Goal: Task Accomplishment & Management: Manage account settings

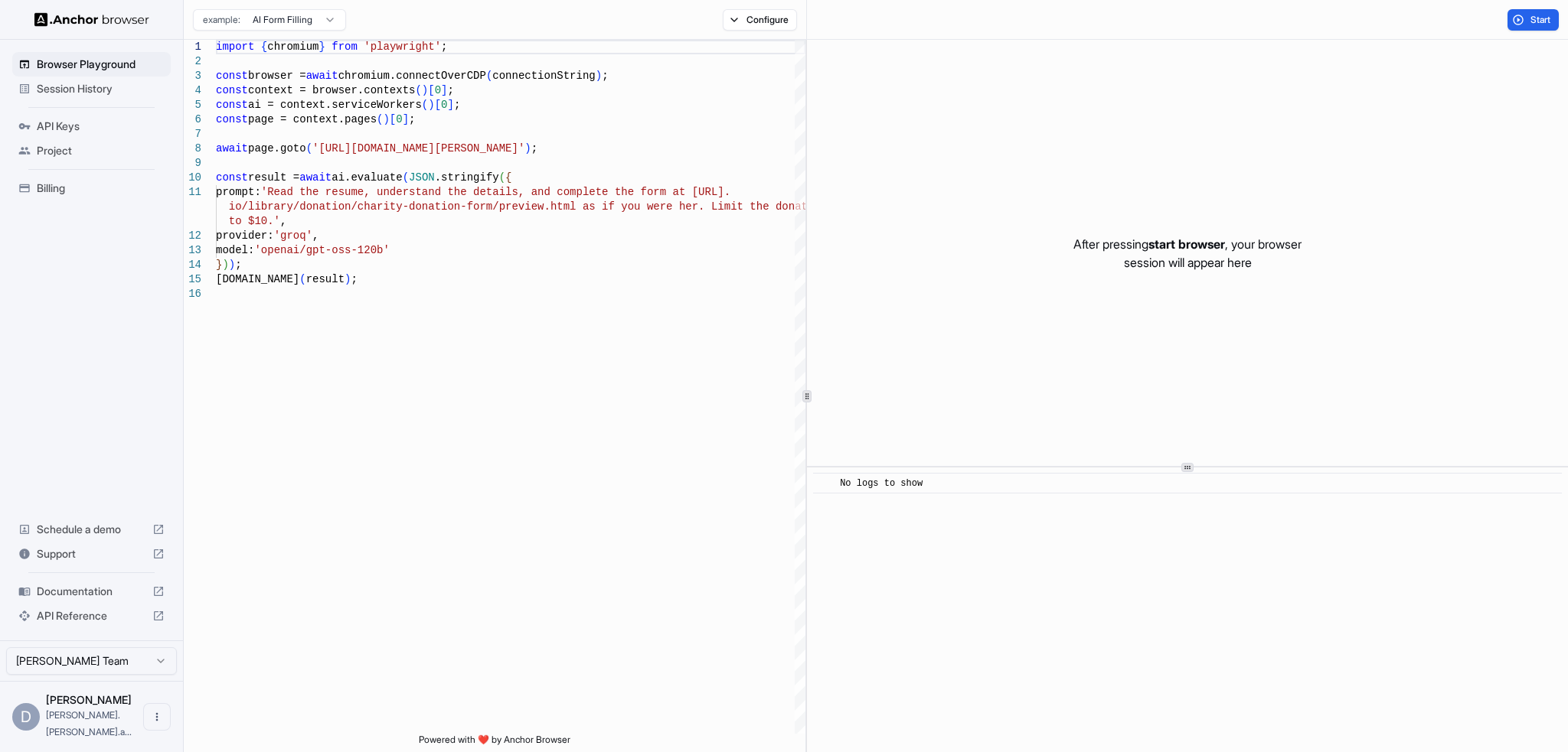
click at [153, 723] on icon "Open menu" at bounding box center [157, 716] width 12 height 12
click at [10, 724] on div at bounding box center [784, 376] width 1568 height 752
click at [52, 130] on span "API Keys" at bounding box center [101, 126] width 128 height 15
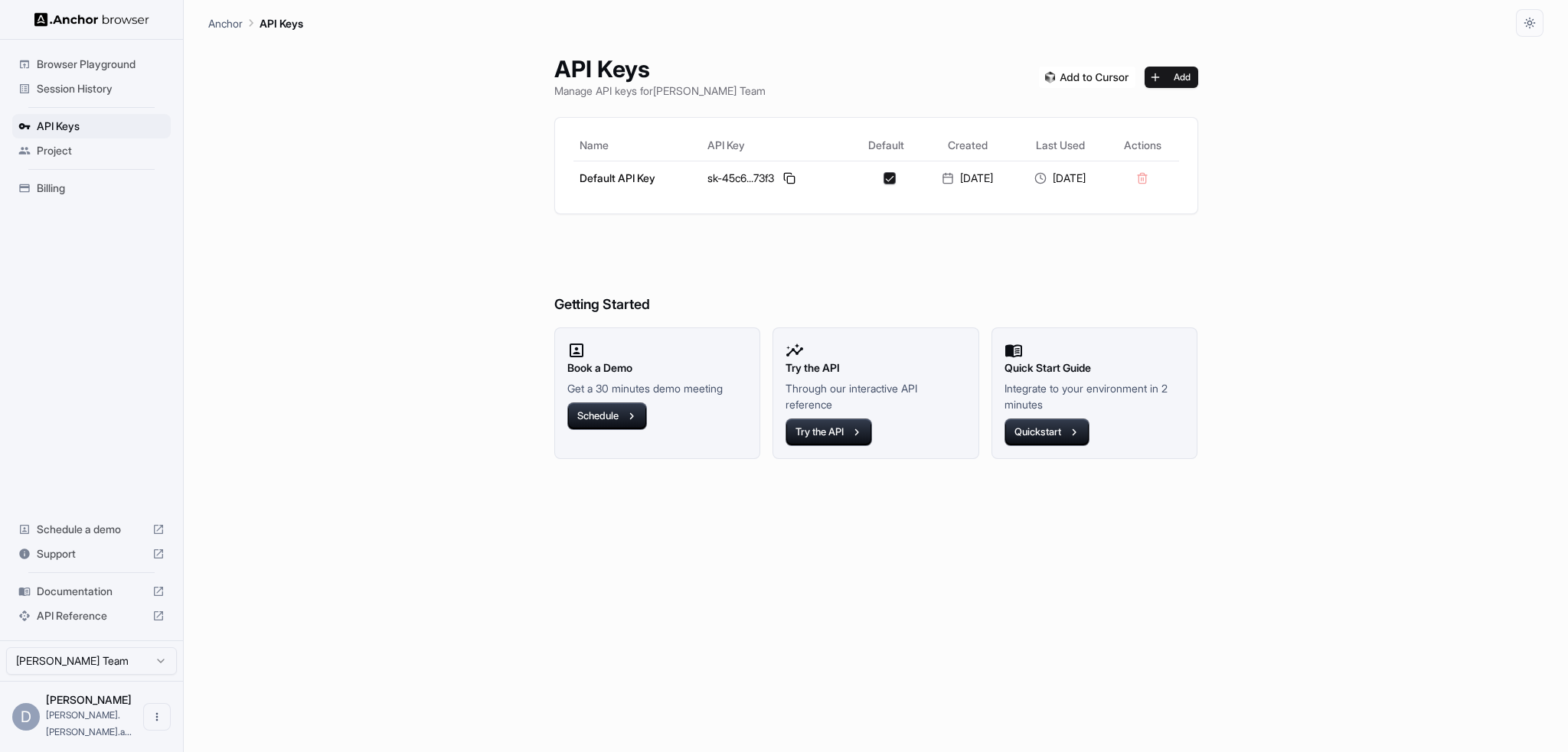
click at [309, 254] on div "API Keys Manage API keys for Daniel Manco Team Add Name API Key Default Created…" at bounding box center [876, 395] width 1335 height 716
click at [780, 174] on button at bounding box center [789, 178] width 19 height 19
click at [617, 92] on p "Manage API keys for Daniel Manco Team" at bounding box center [660, 90] width 211 height 16
click at [780, 176] on button at bounding box center [789, 178] width 19 height 19
click at [826, 437] on button "Try the API" at bounding box center [828, 432] width 86 height 27
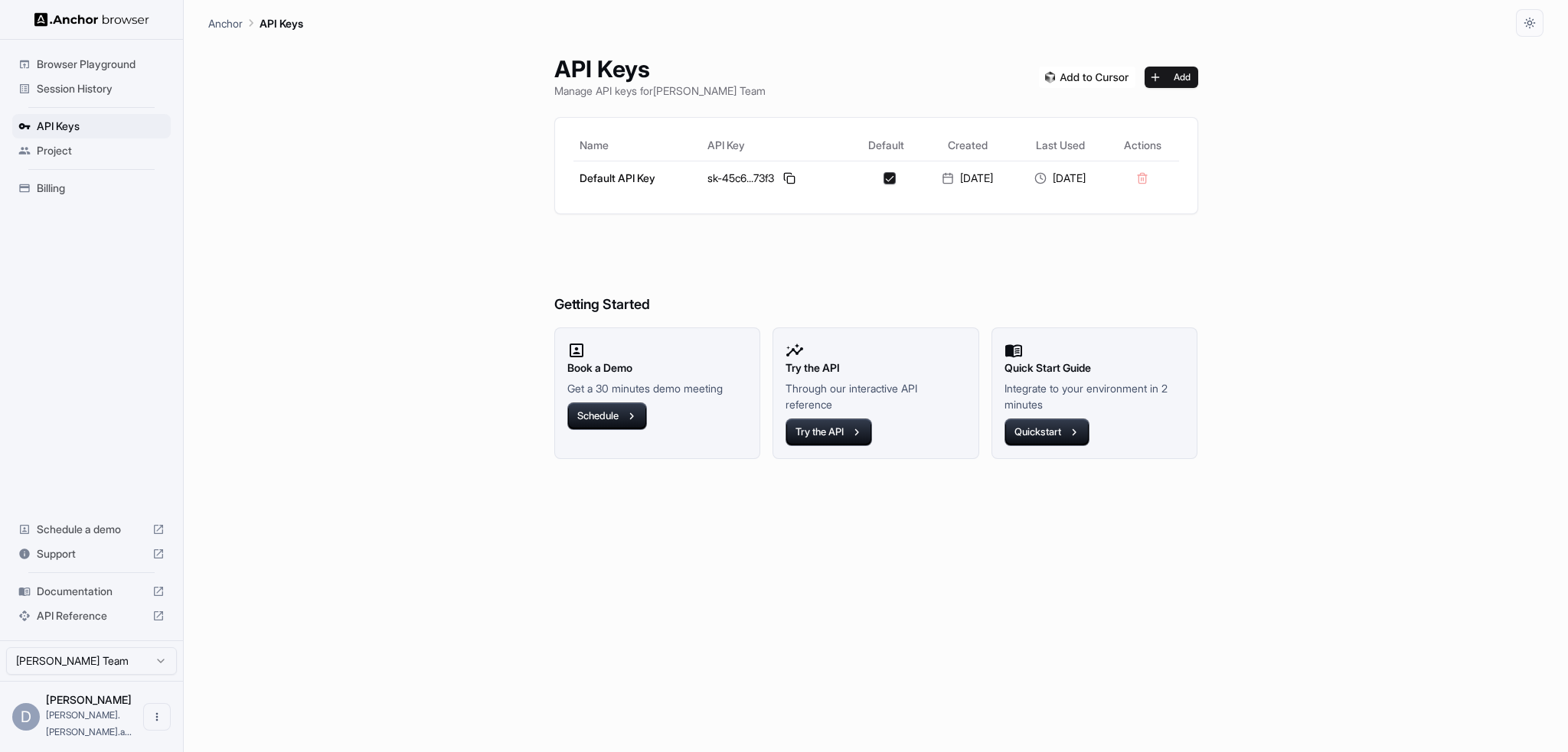
click at [1258, 84] on div "API Keys Manage API keys for Daniel Manco Team Add Name API Key Default Created…" at bounding box center [876, 395] width 1335 height 716
click at [1197, 76] on button "Add" at bounding box center [1171, 77] width 53 height 22
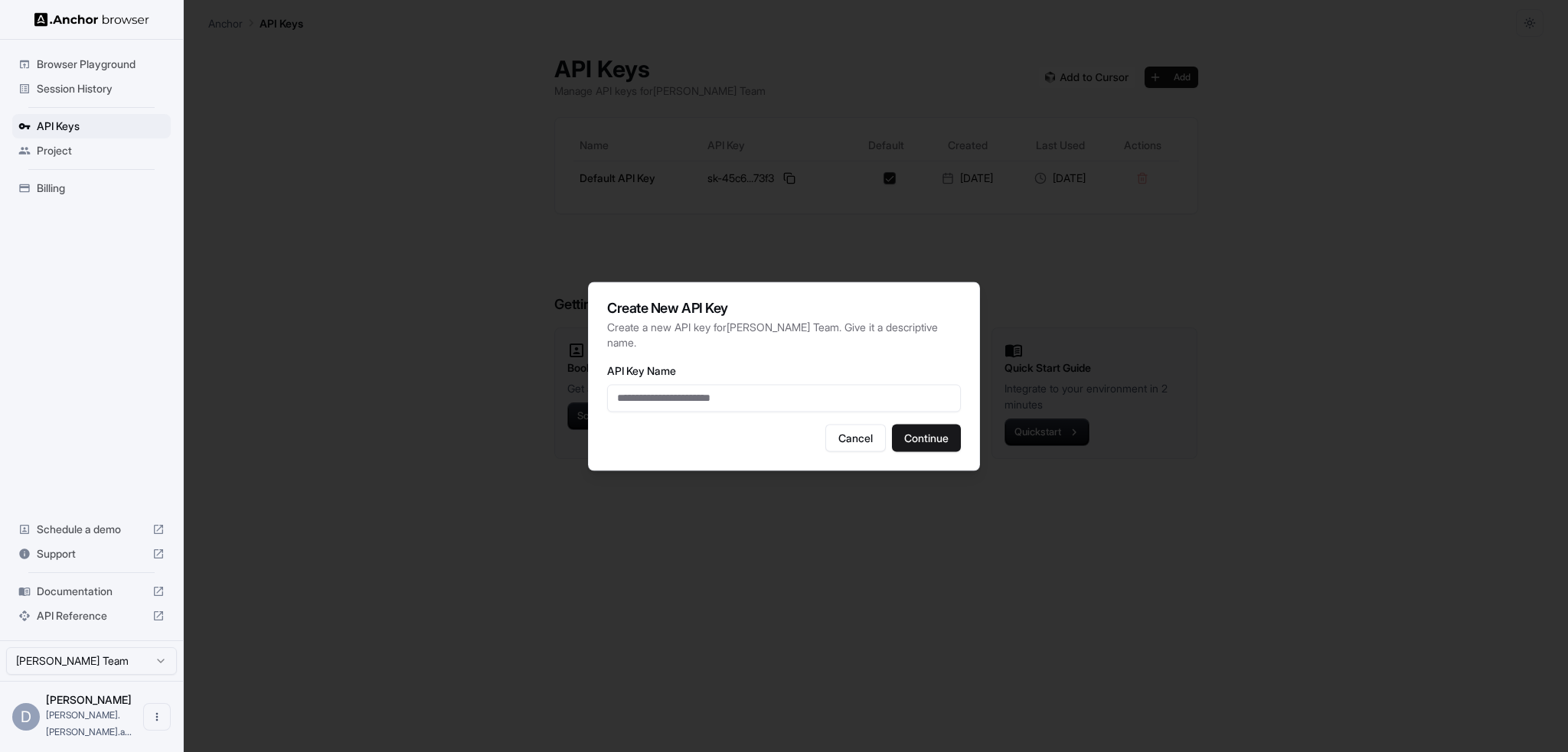
click at [677, 397] on input "API Key Name" at bounding box center [784, 398] width 353 height 27
type input "****"
click at [927, 431] on button "Continue" at bounding box center [926, 437] width 69 height 27
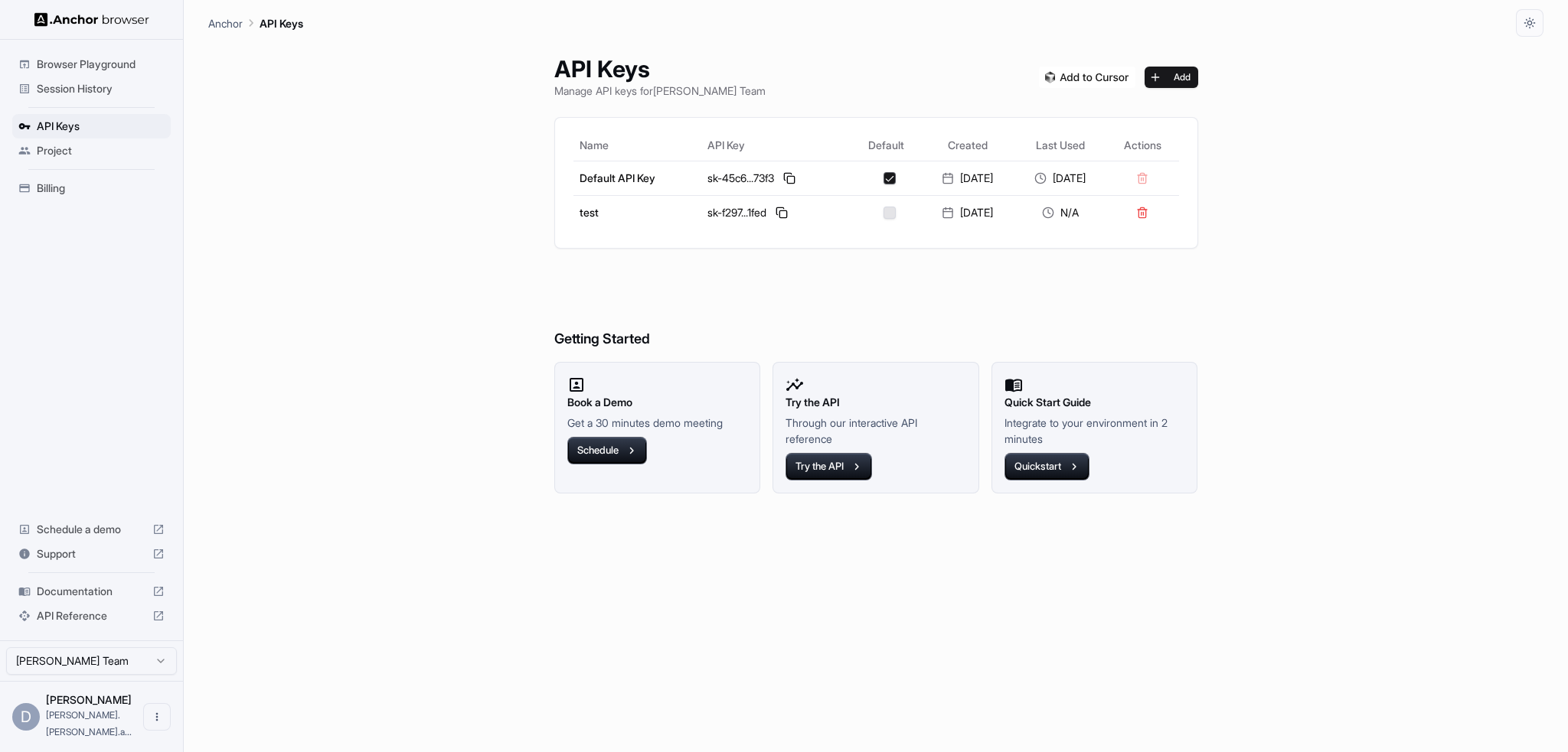
click at [776, 209] on button at bounding box center [781, 212] width 19 height 19
click at [1357, 287] on div "API Keys Manage API keys for Daniel Manco Team Add Name API Key Default Created…" at bounding box center [876, 395] width 1335 height 716
click at [81, 86] on span "Session History" at bounding box center [101, 89] width 128 height 15
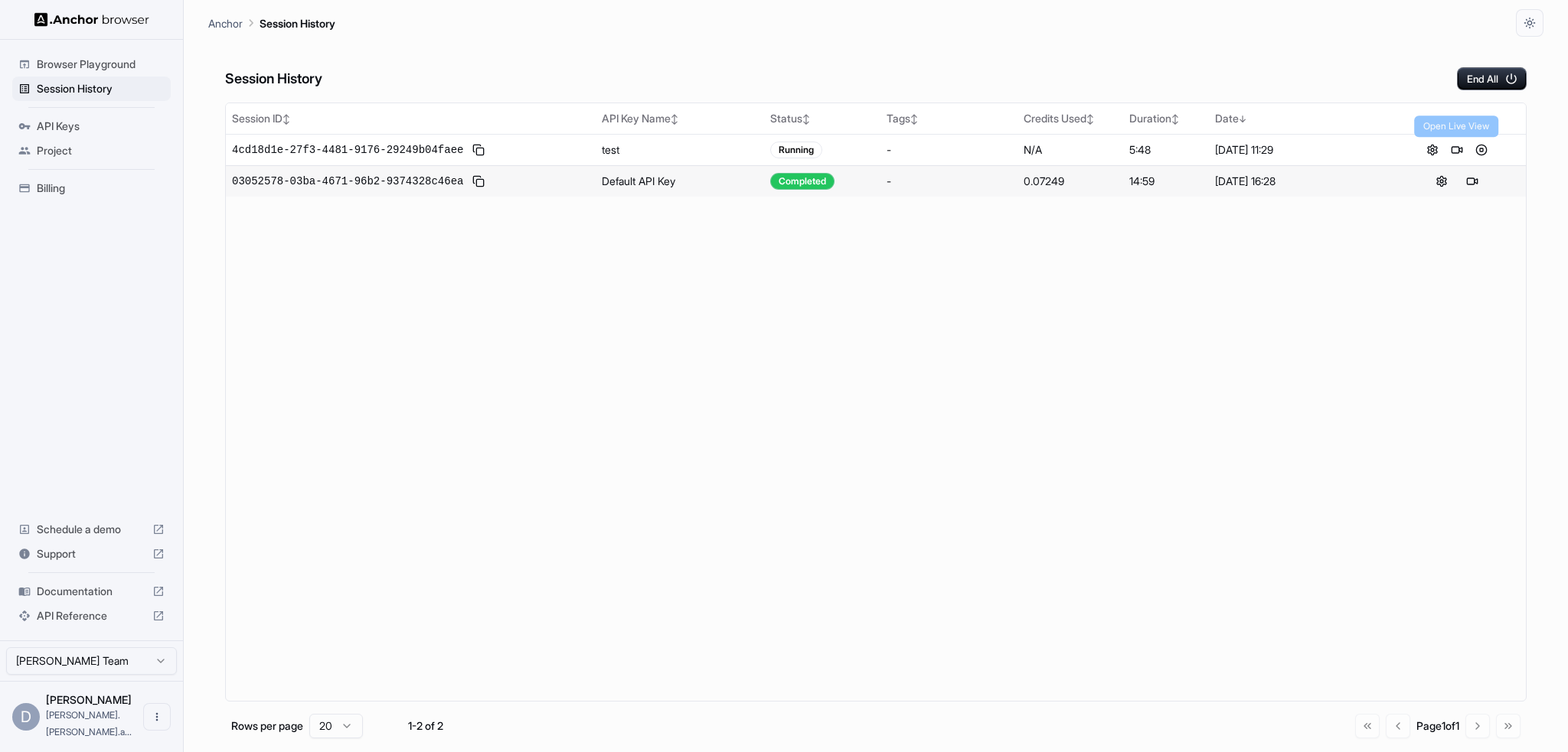
click at [1454, 149] on button at bounding box center [1457, 150] width 19 height 19
click at [495, 44] on div "Session History End All" at bounding box center [876, 64] width 1301 height 53
click at [56, 186] on span "Billing" at bounding box center [101, 188] width 128 height 15
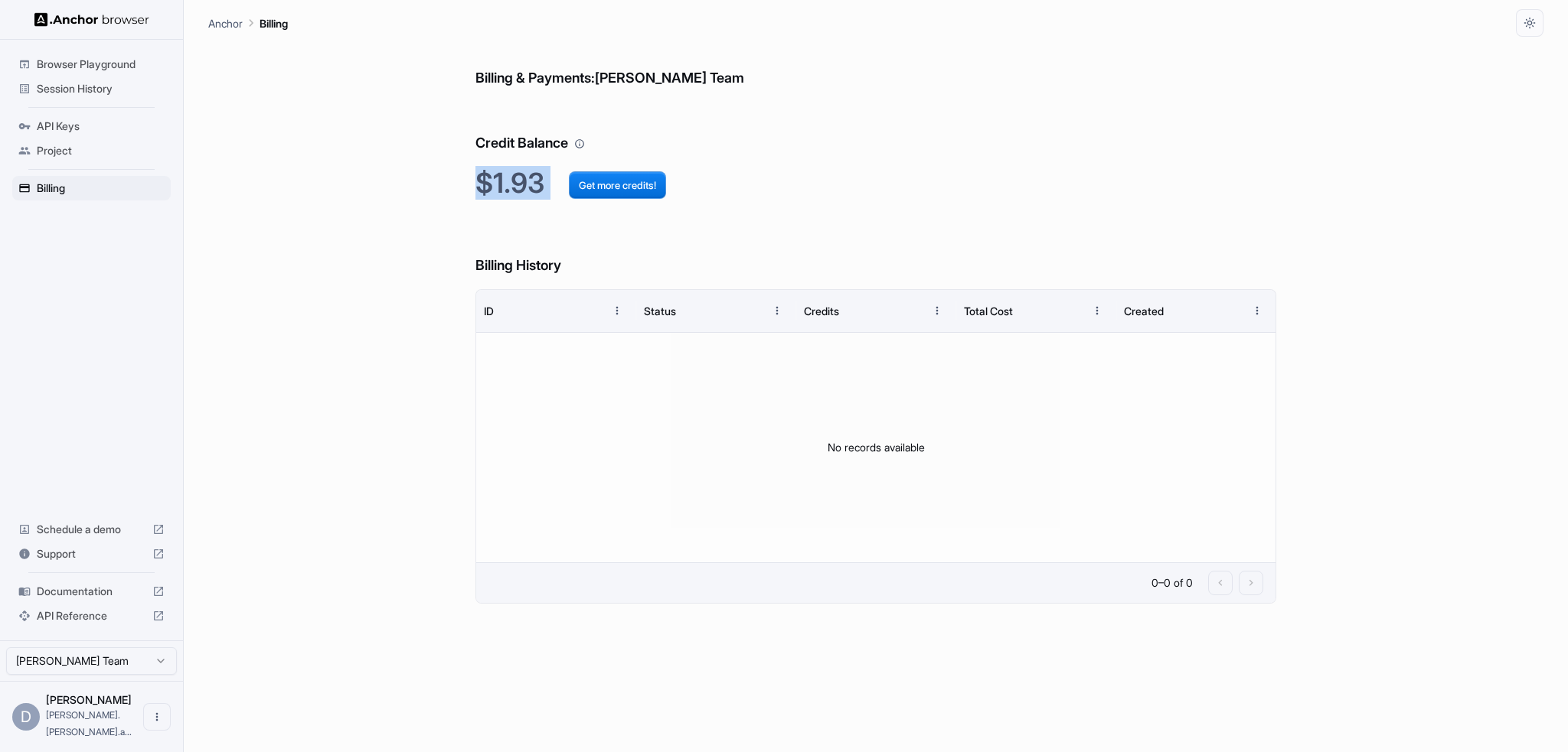
drag, startPoint x: 542, startPoint y: 180, endPoint x: 470, endPoint y: 183, distance: 72.1
click at [470, 183] on div "Billing & Payments: Daniel Manco Team Credit Balance $1.93 Get more credits! Bi…" at bounding box center [876, 395] width 1335 height 716
click at [270, 223] on div "Billing & Payments: Daniel Manco Team Credit Balance $1.93 Get more credits! Bi…" at bounding box center [876, 395] width 1335 height 716
click at [408, 283] on div "Billing & Payments: Daniel Manco Team Credit Balance $1.93 Get more credits! Bi…" at bounding box center [876, 395] width 1335 height 716
click at [49, 177] on div "Billing" at bounding box center [91, 188] width 158 height 24
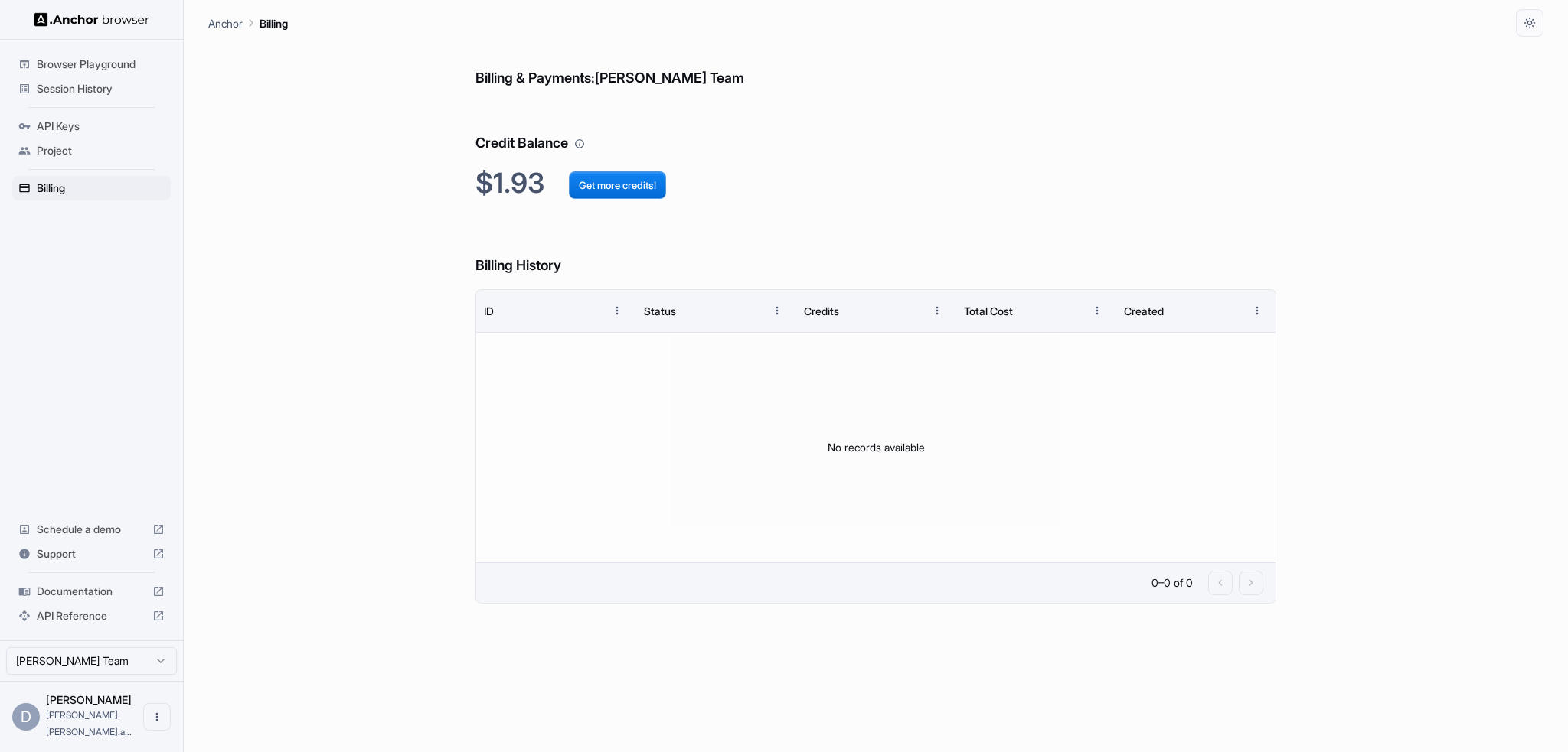
click at [63, 150] on span "Project" at bounding box center [101, 150] width 128 height 15
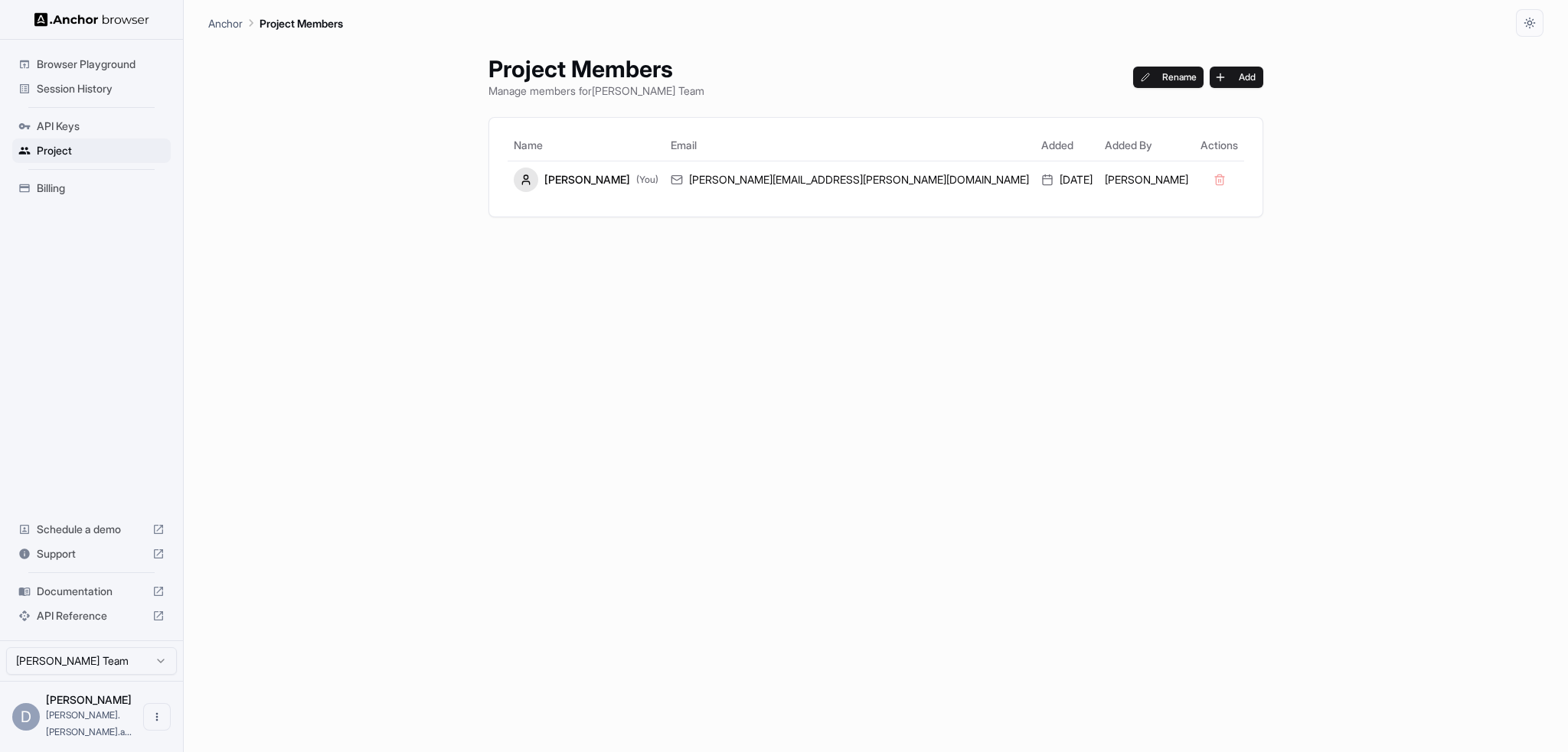
click at [52, 123] on span "API Keys" at bounding box center [101, 126] width 128 height 15
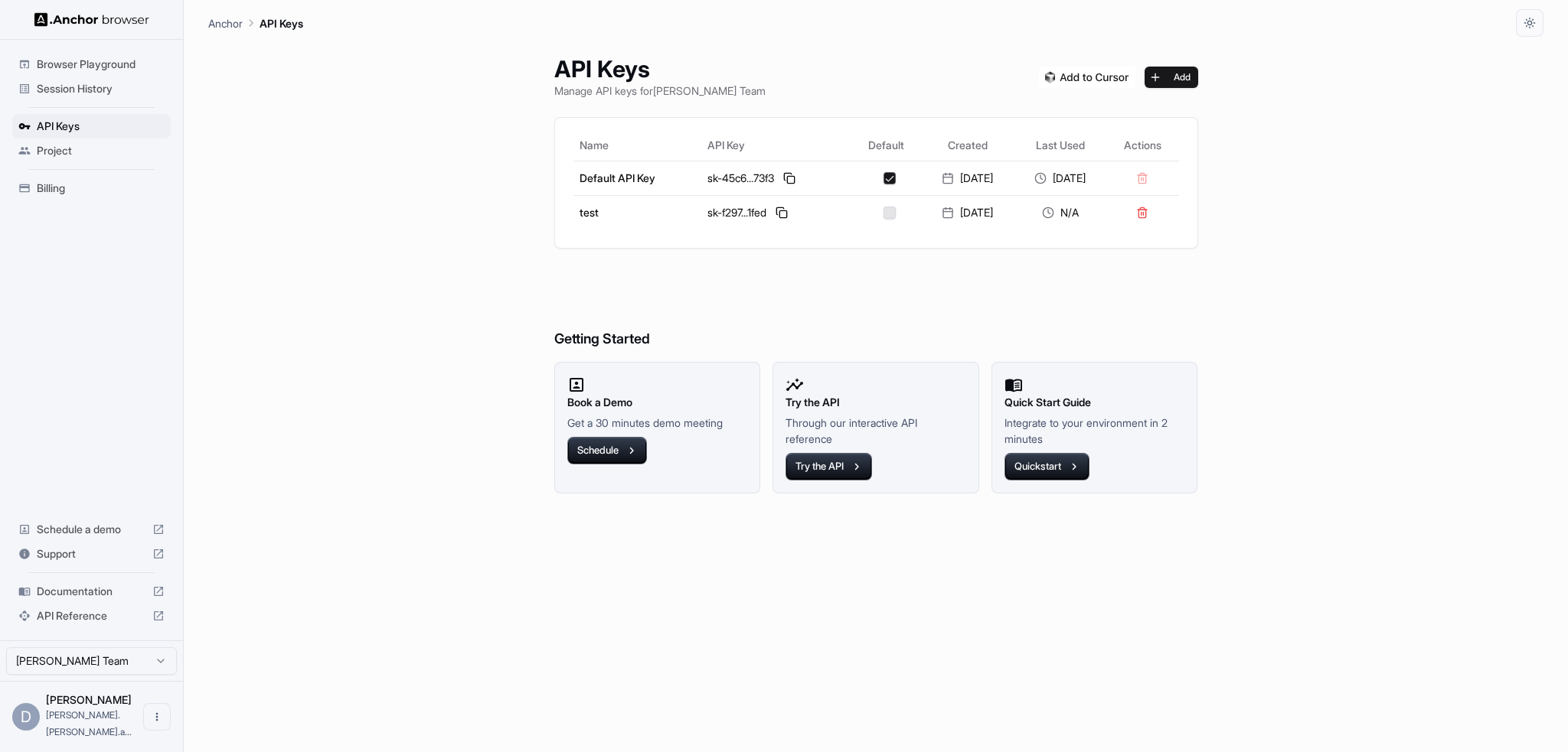
click at [82, 85] on span "Session History" at bounding box center [101, 89] width 128 height 15
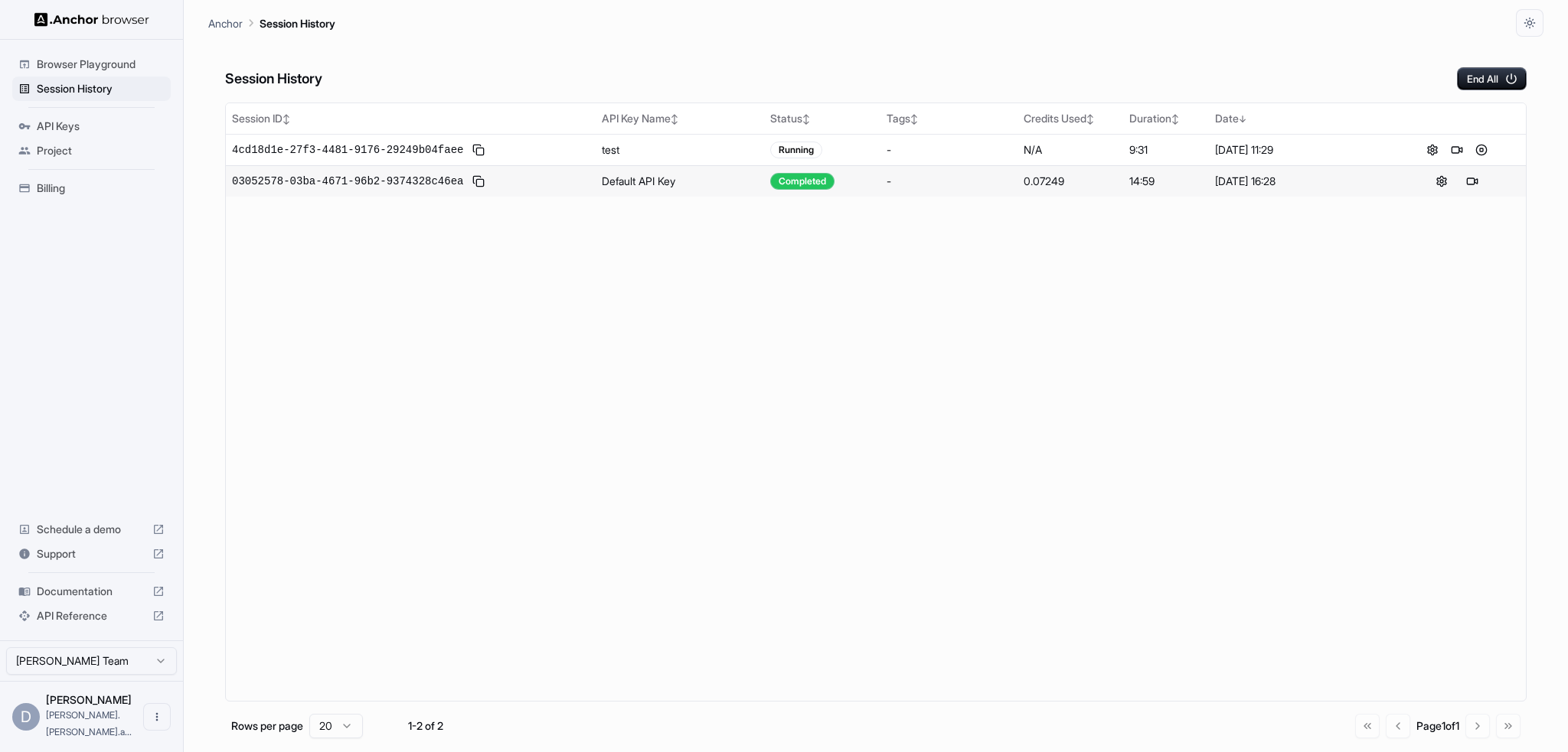
click at [276, 146] on span "4cd18d1e-27f3-4481-9176-29249b04faee" at bounding box center [347, 149] width 231 height 15
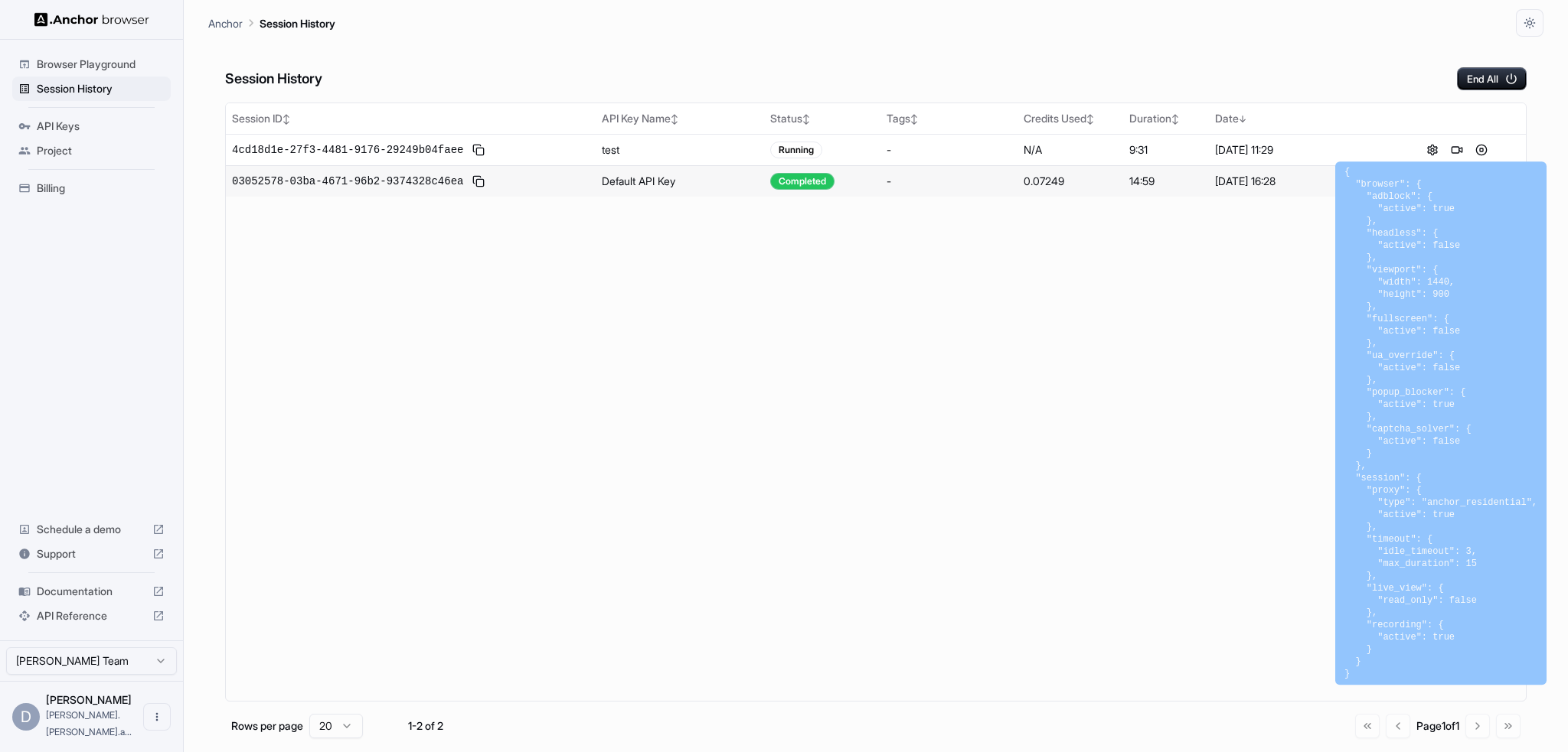
click at [1429, 151] on button at bounding box center [1432, 150] width 19 height 19
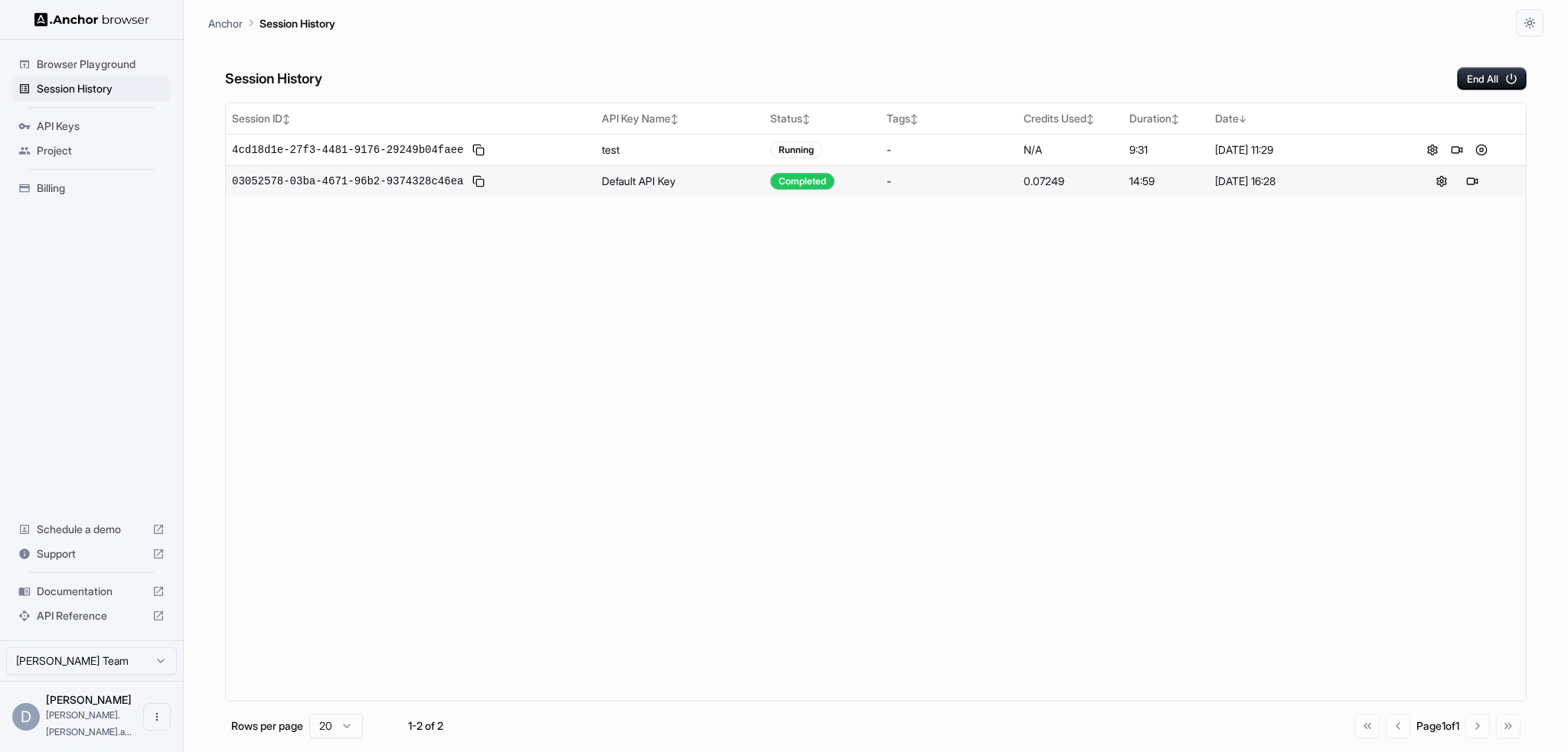
click at [352, 145] on span "4cd18d1e-27f3-4481-9176-29249b04faee" at bounding box center [347, 149] width 231 height 15
click at [349, 178] on span "03052578-03ba-4671-96b2-9374328c46ea" at bounding box center [347, 181] width 231 height 15
click at [1479, 143] on button at bounding box center [1481, 150] width 19 height 19
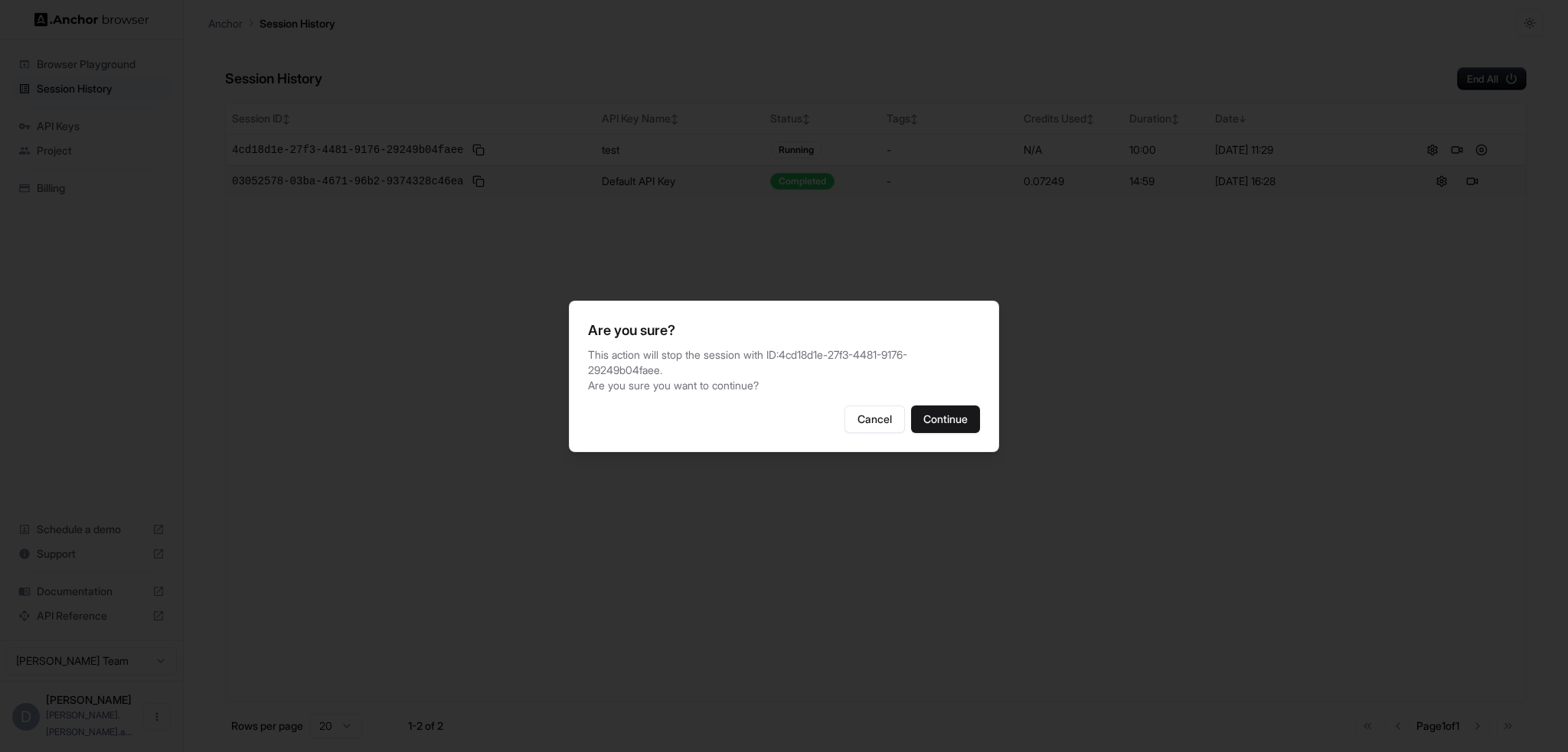
click at [949, 416] on button "Continue" at bounding box center [945, 420] width 69 height 27
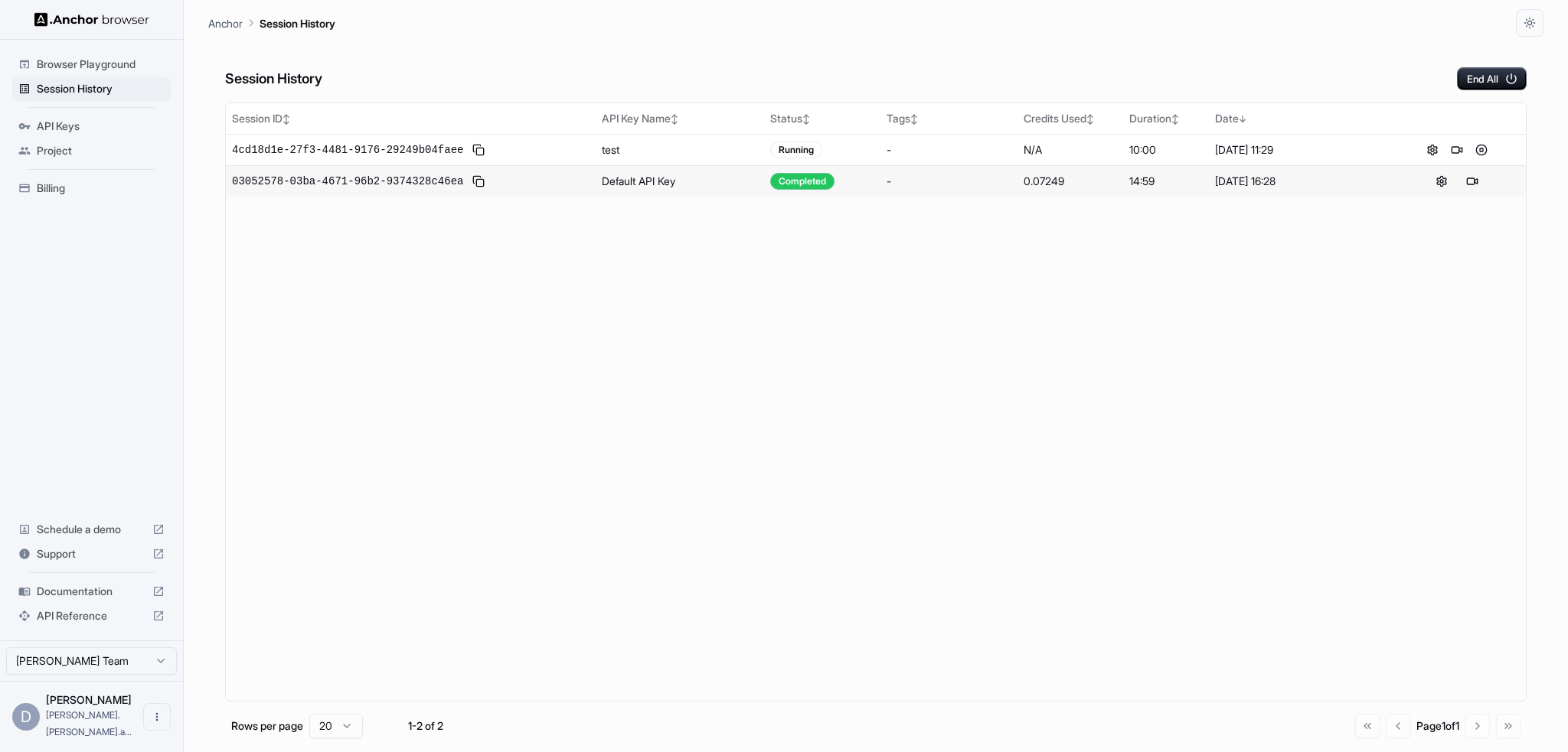
click at [1283, 320] on div "Session ID ↕ API Key Name ↕ Status ↕ Tags ↕ Credits Used ↕ Duration ↕ Date ↓ 4c…" at bounding box center [876, 402] width 1301 height 600
click at [444, 245] on div "Session ID ↕ API Key Name ↕ Status ↕ Tags ↕ Credits Used ↕ Duration ↕ Date ↓ 4c…" at bounding box center [876, 402] width 1301 height 600
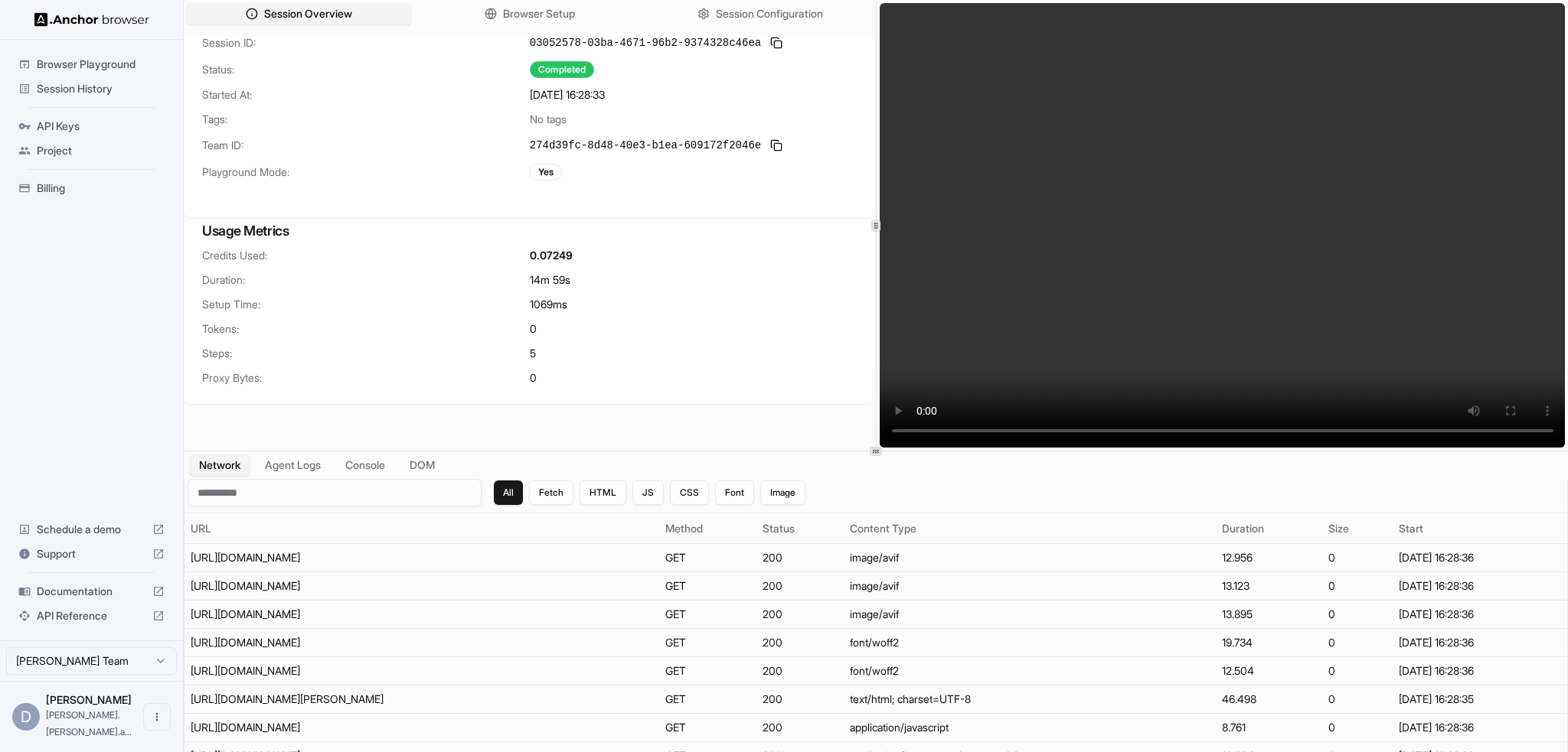
click at [294, 469] on button "Agent Logs" at bounding box center [293, 465] width 74 height 22
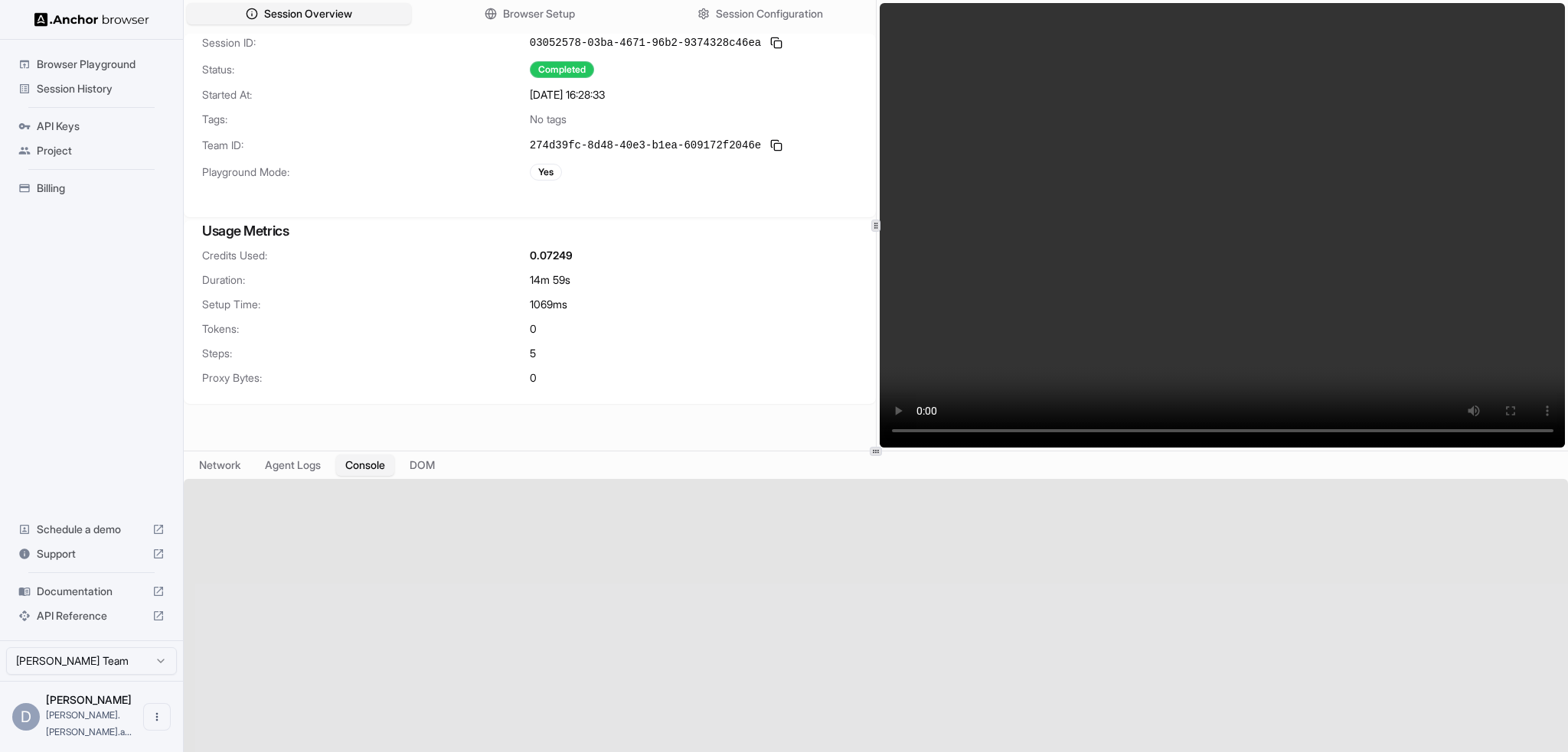
click at [370, 468] on button "Console" at bounding box center [365, 465] width 58 height 22
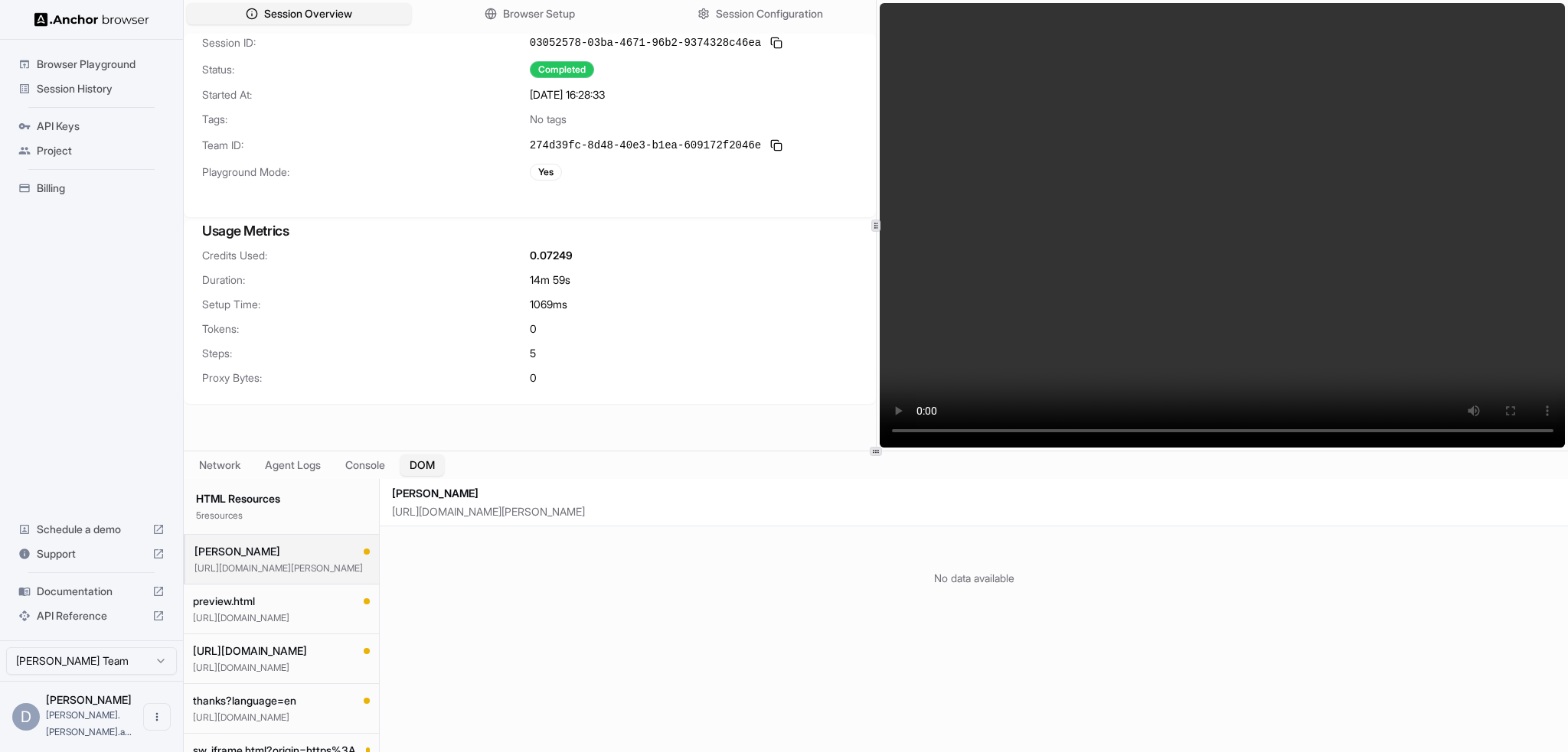
click at [437, 468] on button "DOM" at bounding box center [422, 465] width 44 height 22
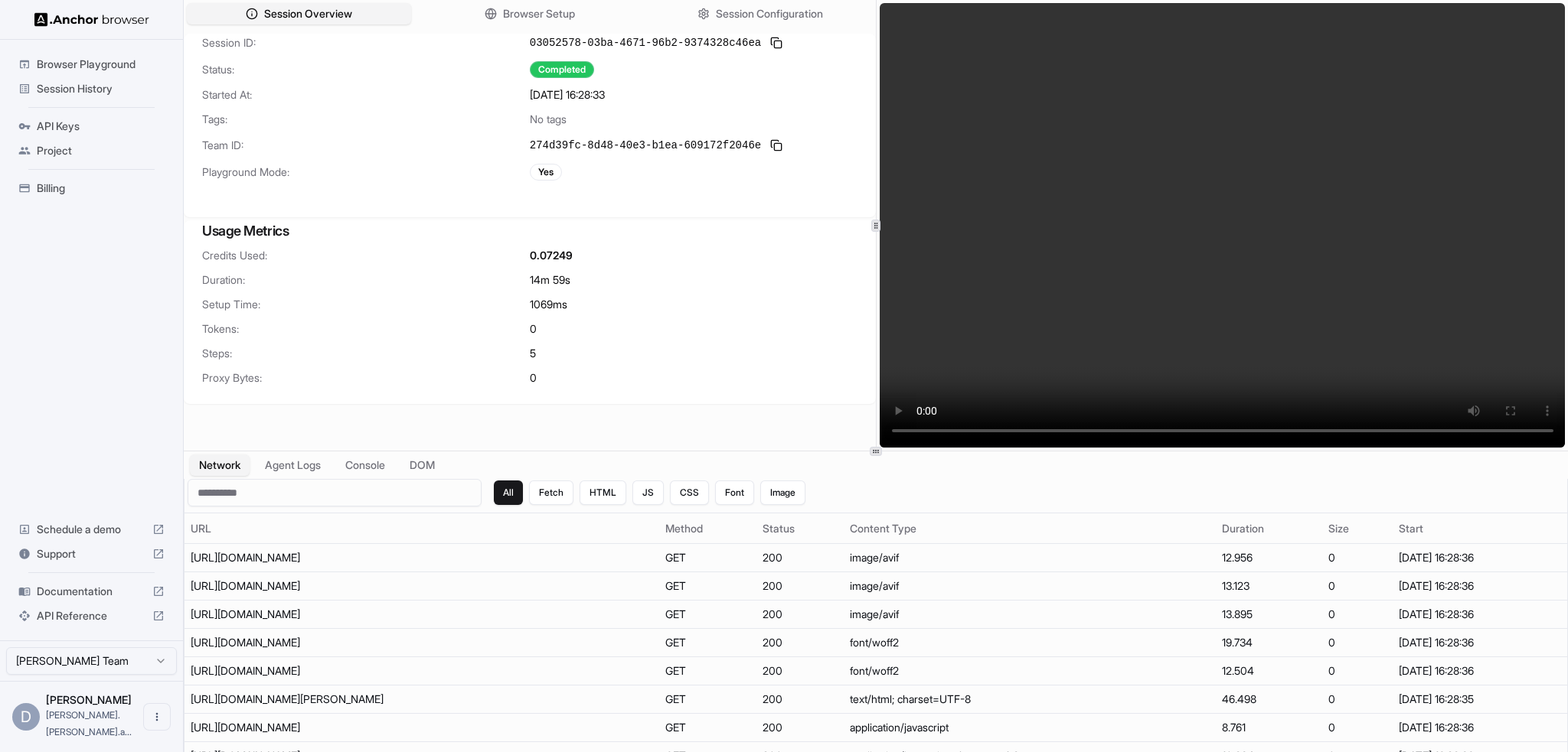
click at [224, 468] on button "Network" at bounding box center [220, 465] width 60 height 22
click at [284, 13] on span "Session Overview" at bounding box center [307, 14] width 88 height 15
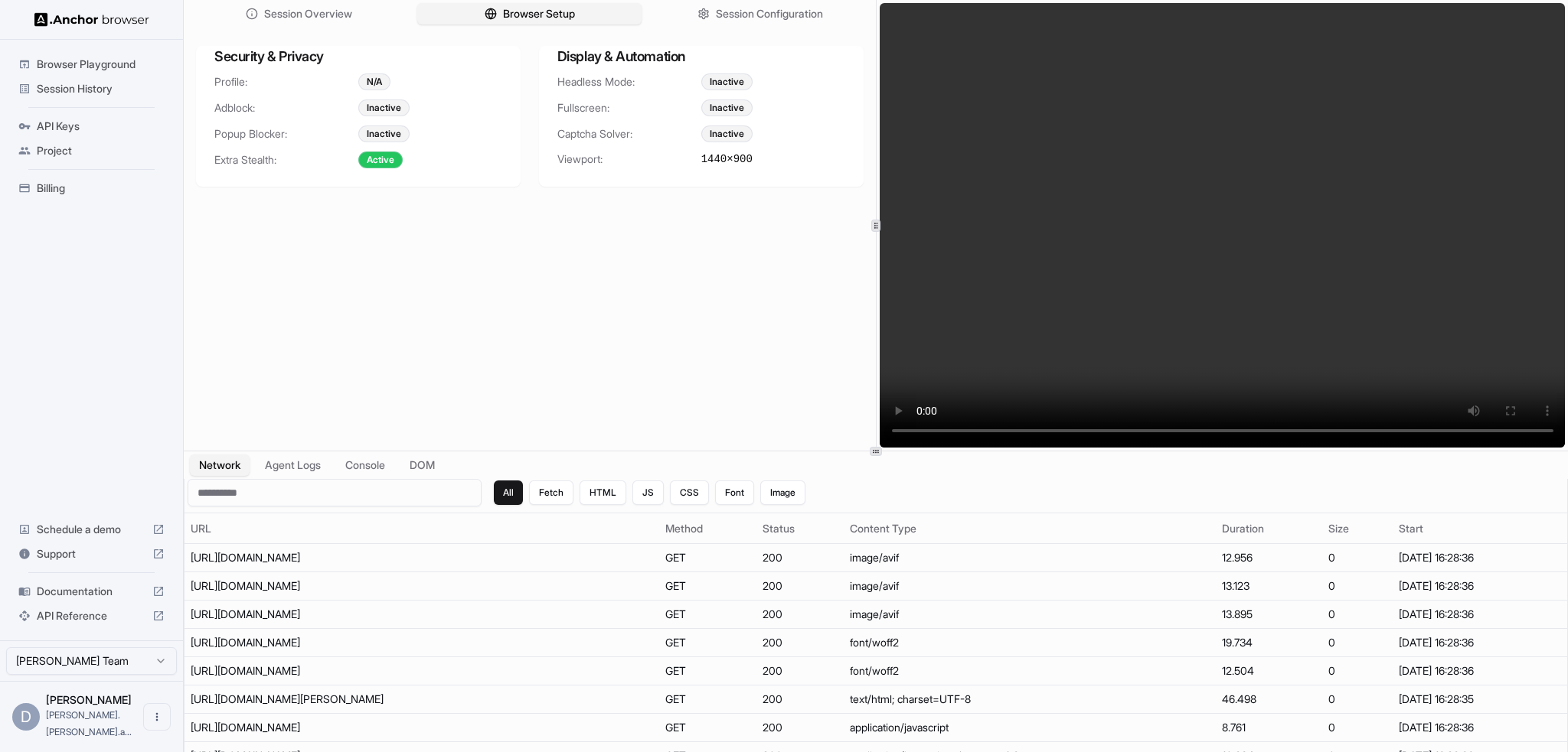
click at [542, 10] on span "Browser Setup" at bounding box center [538, 14] width 72 height 15
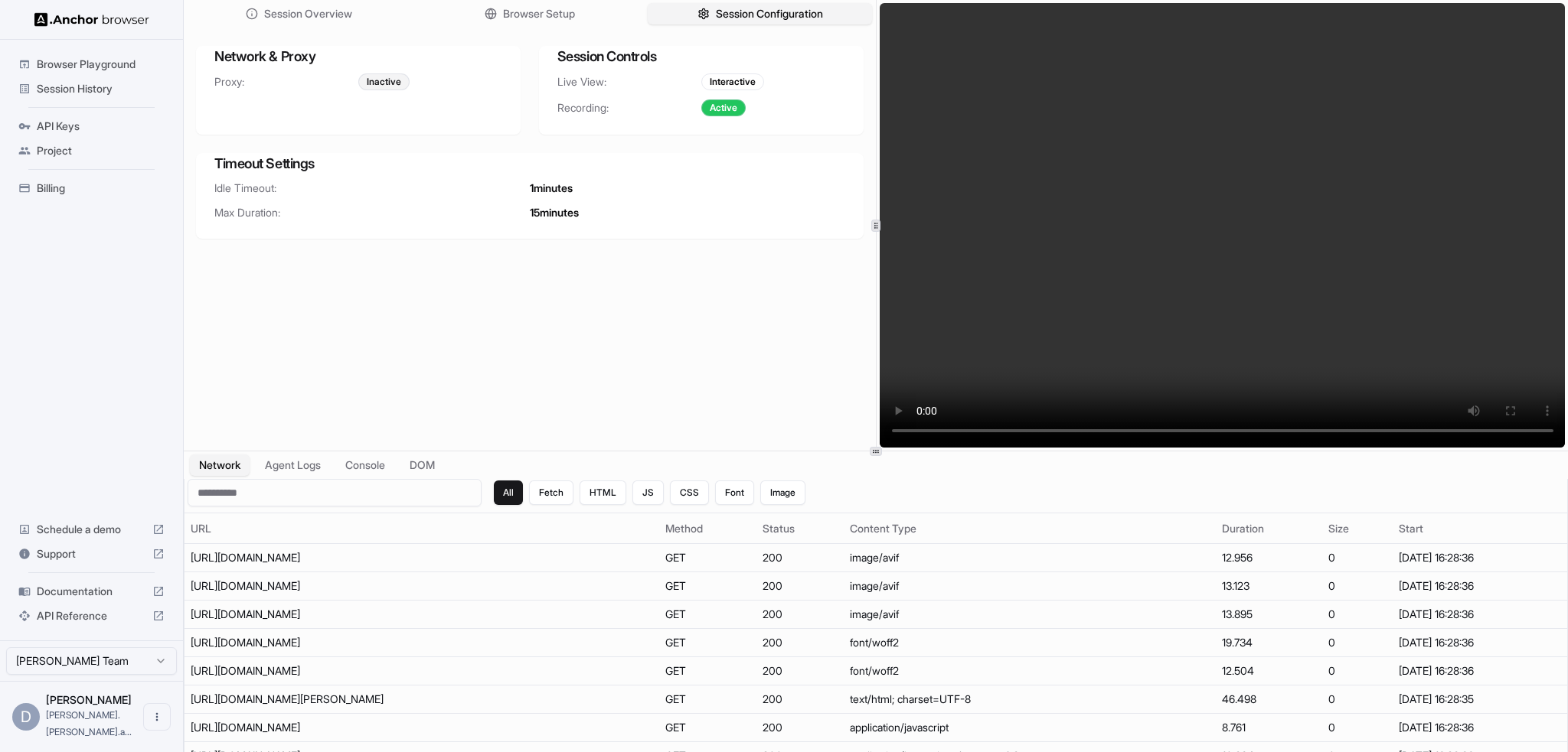
click at [756, 18] on span "Session Configuration" at bounding box center [769, 14] width 107 height 15
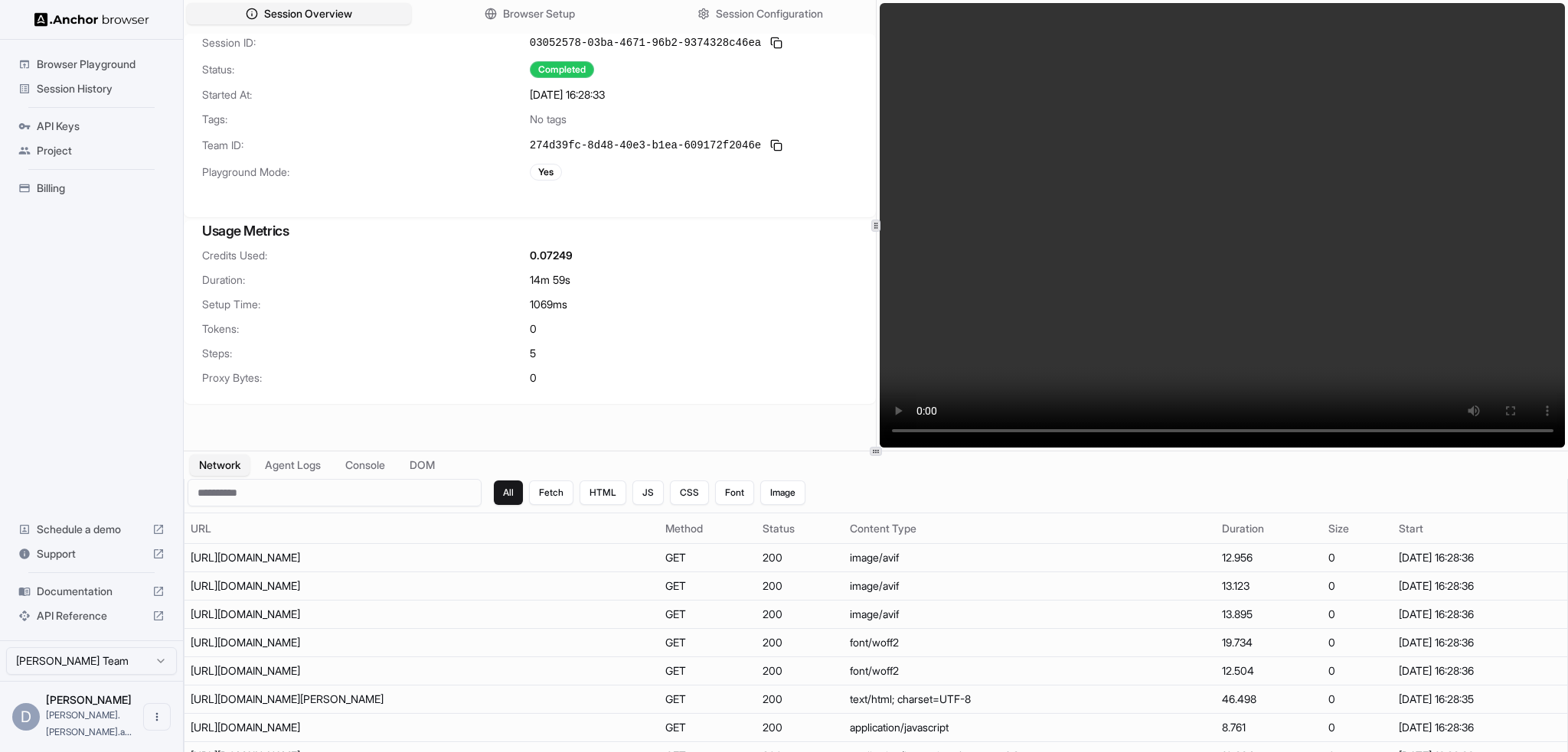
click at [297, 7] on span "Session Overview" at bounding box center [307, 14] width 88 height 15
click at [61, 186] on span "Billing" at bounding box center [101, 188] width 128 height 15
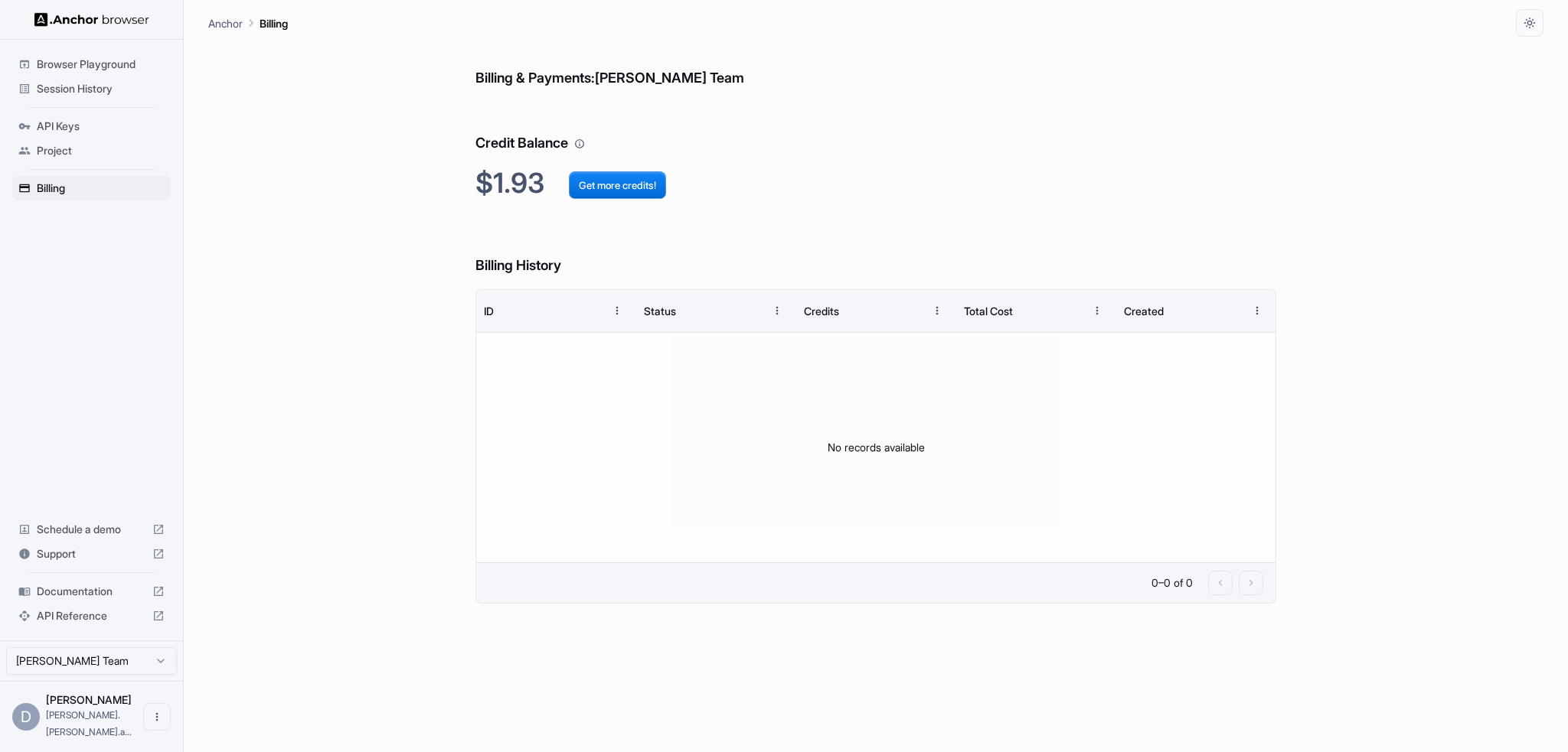
click at [515, 180] on h2 "$1.93 Get more credits!" at bounding box center [876, 183] width 801 height 33
drag, startPoint x: 836, startPoint y: 440, endPoint x: 1110, endPoint y: 442, distance: 274.0
click at [1120, 453] on div "No records available" at bounding box center [876, 448] width 800 height 230
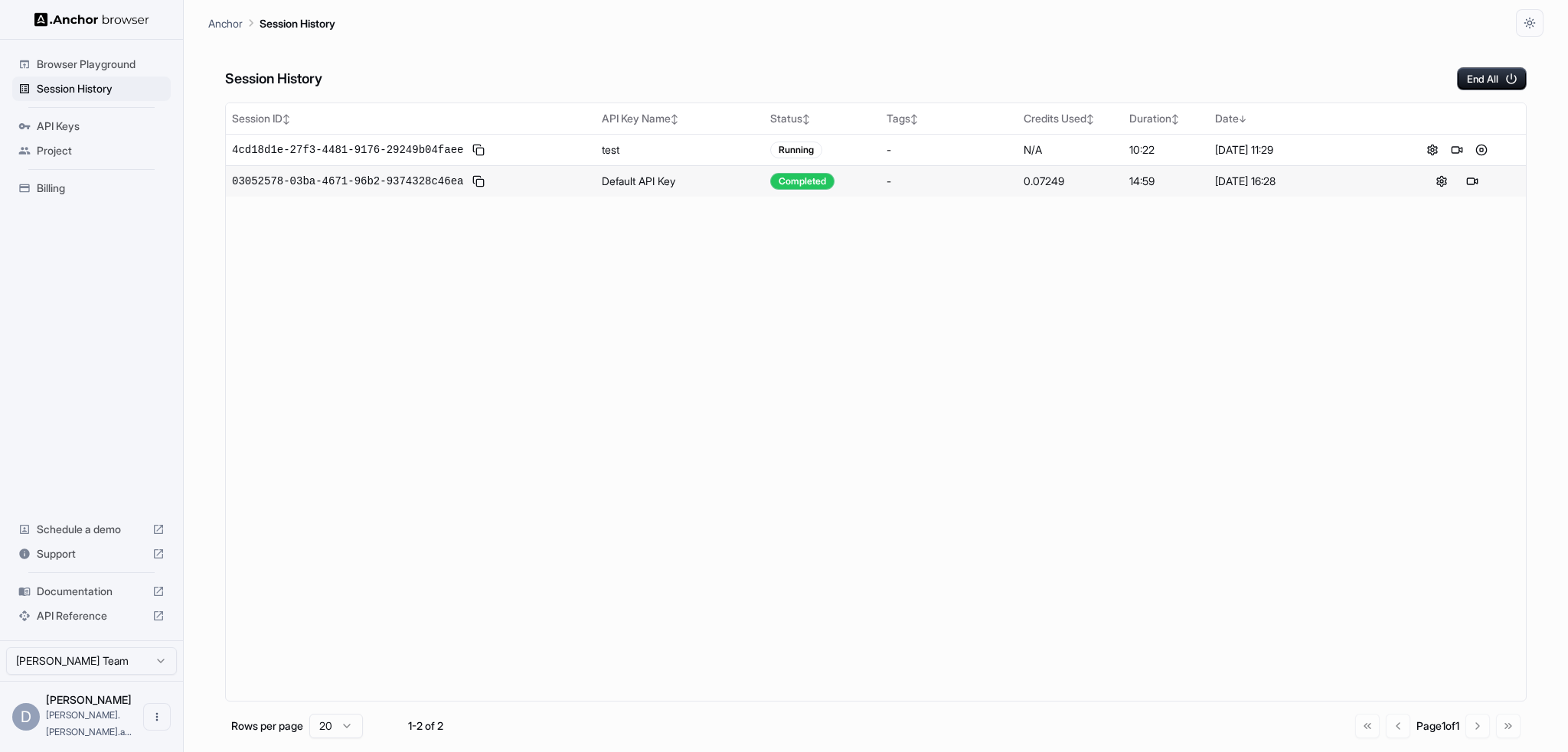
click at [1479, 148] on button at bounding box center [1481, 150] width 19 height 19
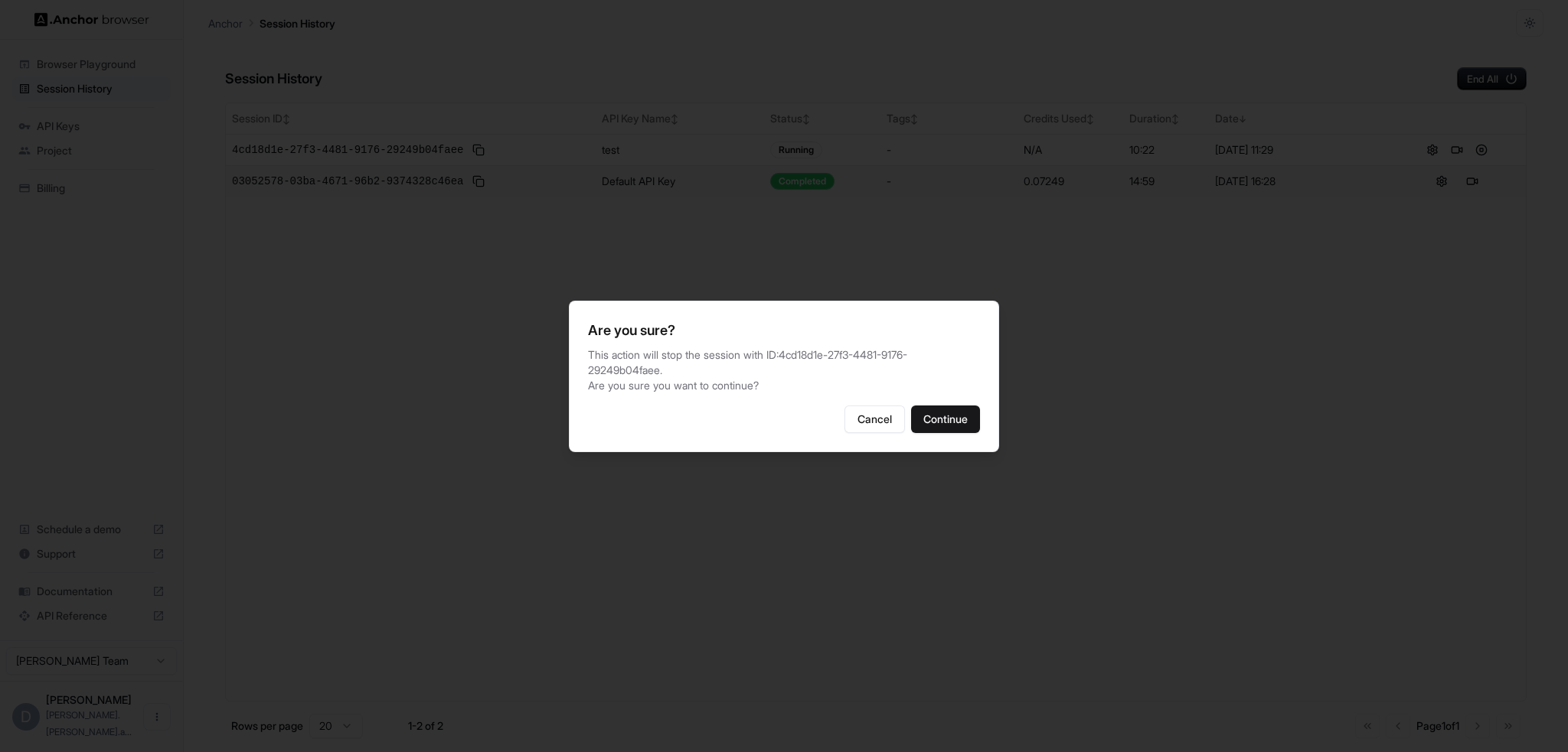
click at [960, 422] on button "Continue" at bounding box center [945, 420] width 69 height 27
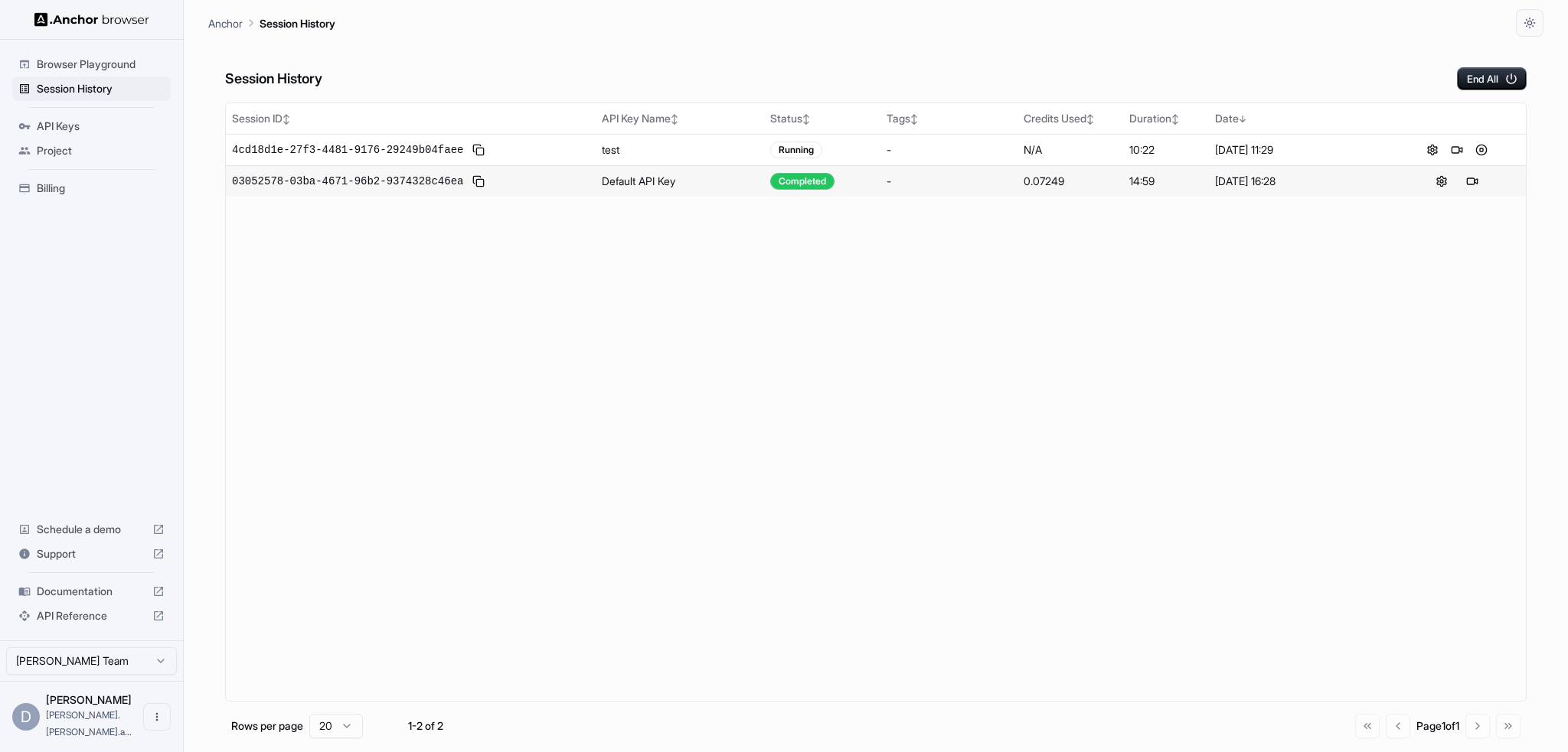
click at [527, 320] on div "Session ID ↕ API Key Name ↕ Status ↕ Tags ↕ Credits Used ↕ Duration ↕ Date ↓ 4c…" at bounding box center [876, 402] width 1301 height 600
click at [618, 422] on div "Session ID ↕ API Key Name ↕ Status ↕ Tags ↕ Credits Used ↕ Duration ↕ Date ↓ 4c…" at bounding box center [876, 402] width 1301 height 600
click at [83, 127] on span "API Keys" at bounding box center [101, 126] width 128 height 15
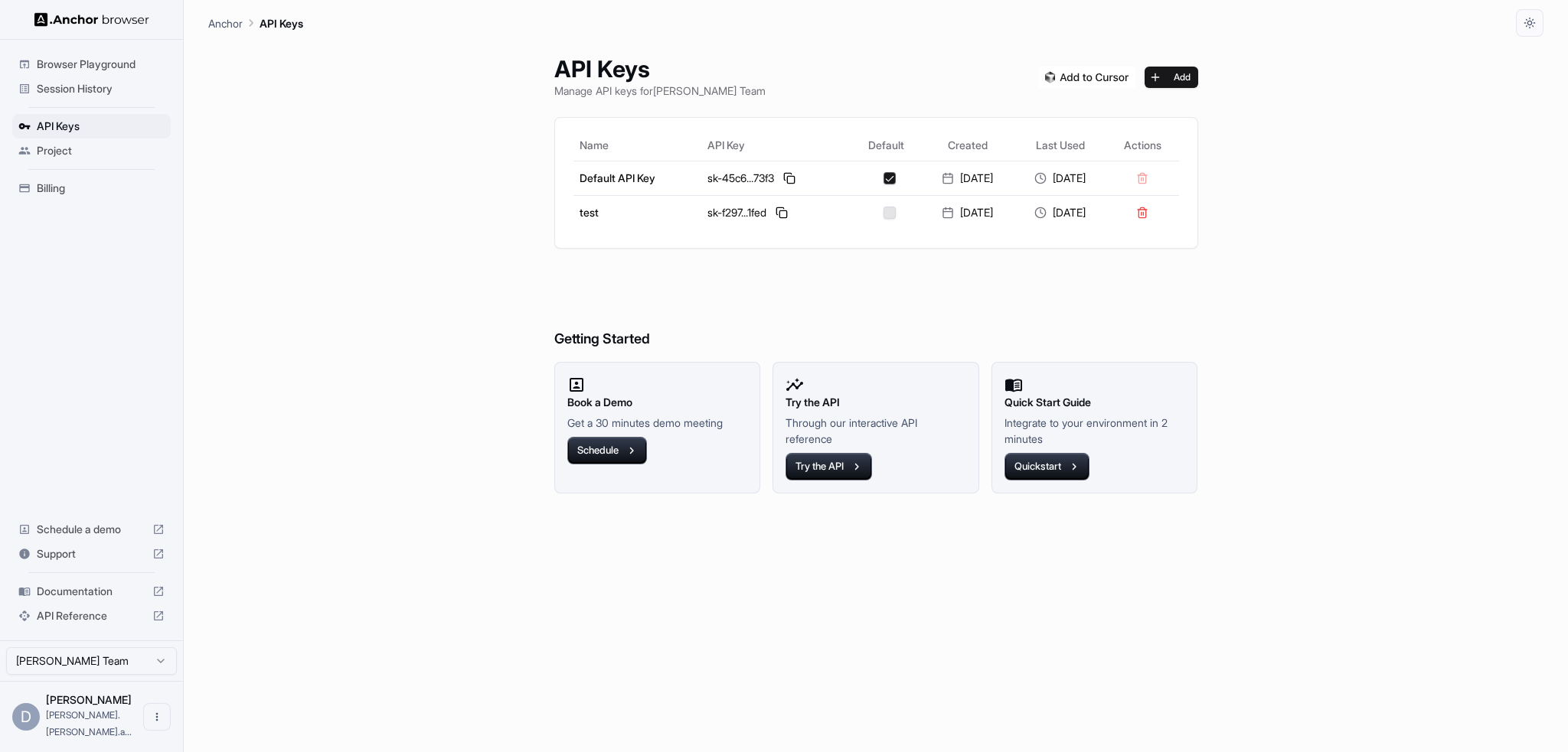
click at [1152, 212] on button at bounding box center [1142, 212] width 22 height 22
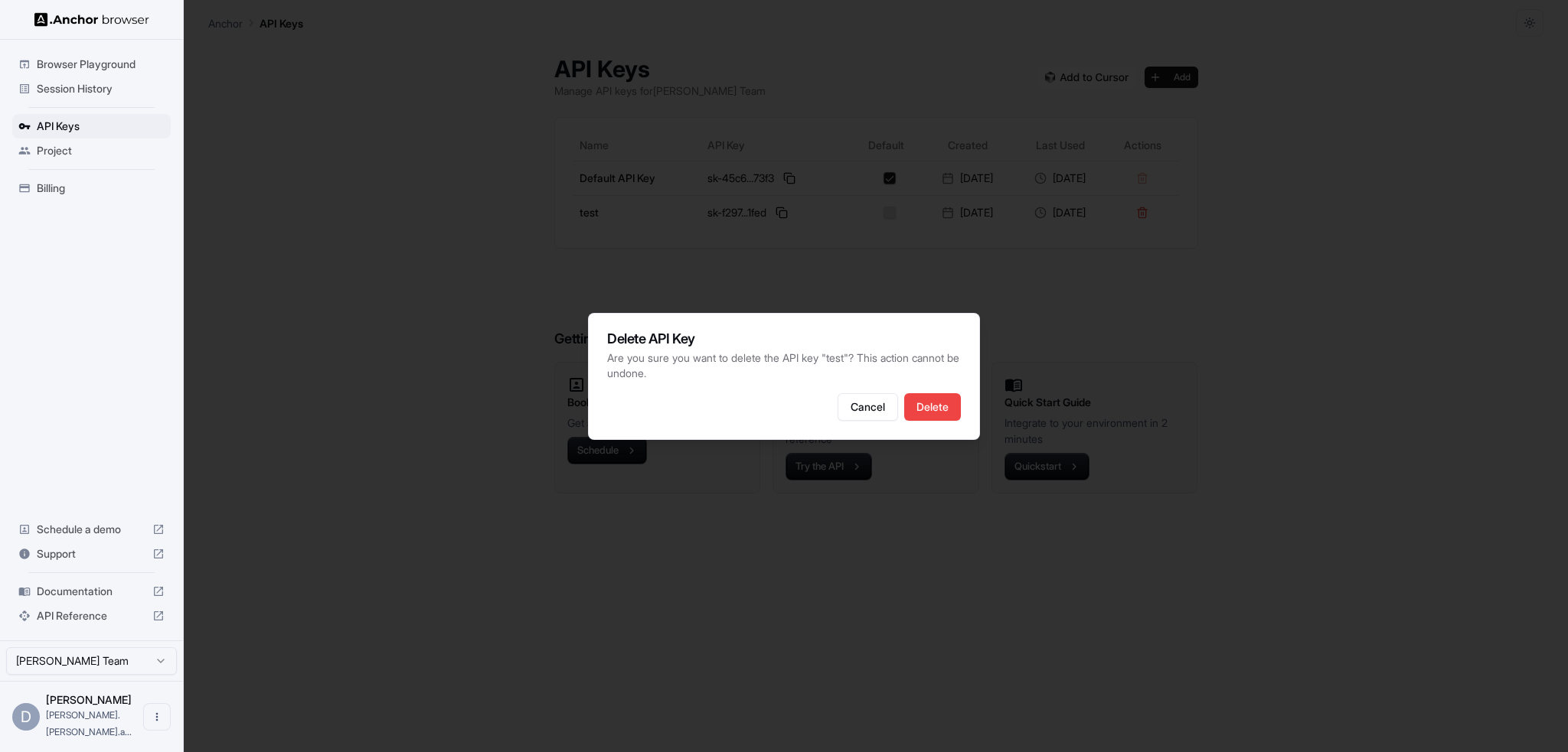
click at [876, 407] on button "Cancel" at bounding box center [868, 407] width 61 height 27
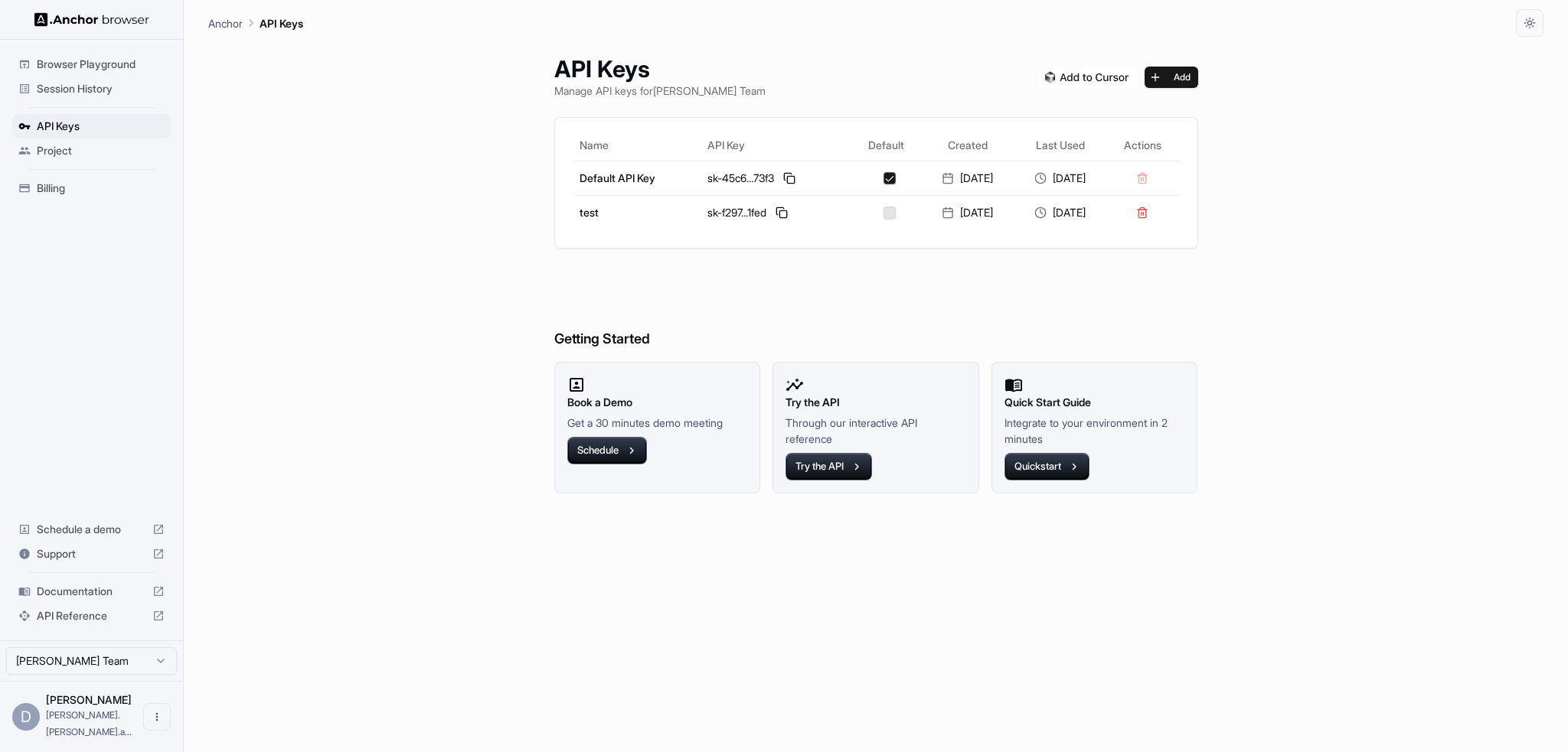
click at [1152, 211] on button at bounding box center [1142, 212] width 22 height 22
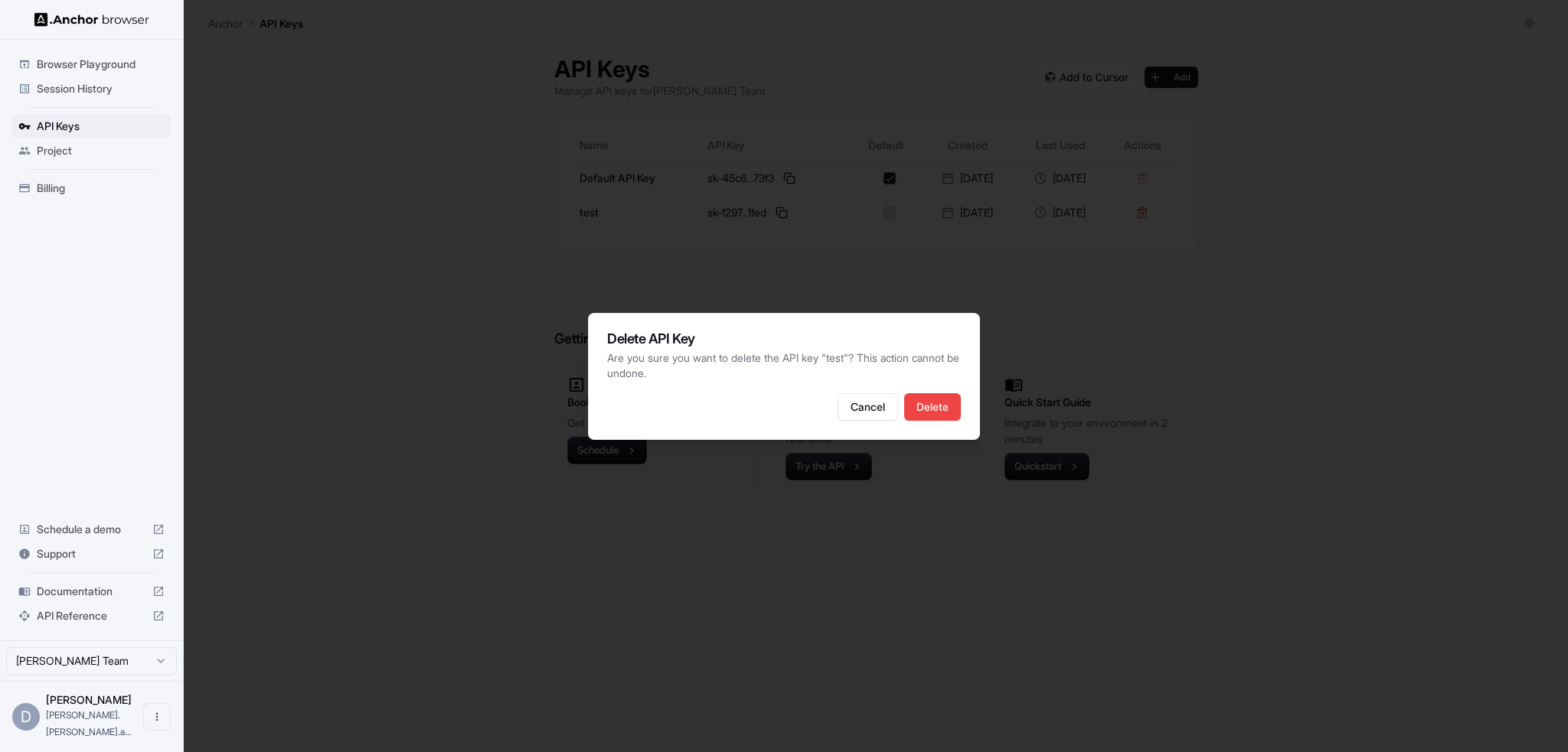
click at [943, 400] on button "Delete" at bounding box center [932, 407] width 56 height 27
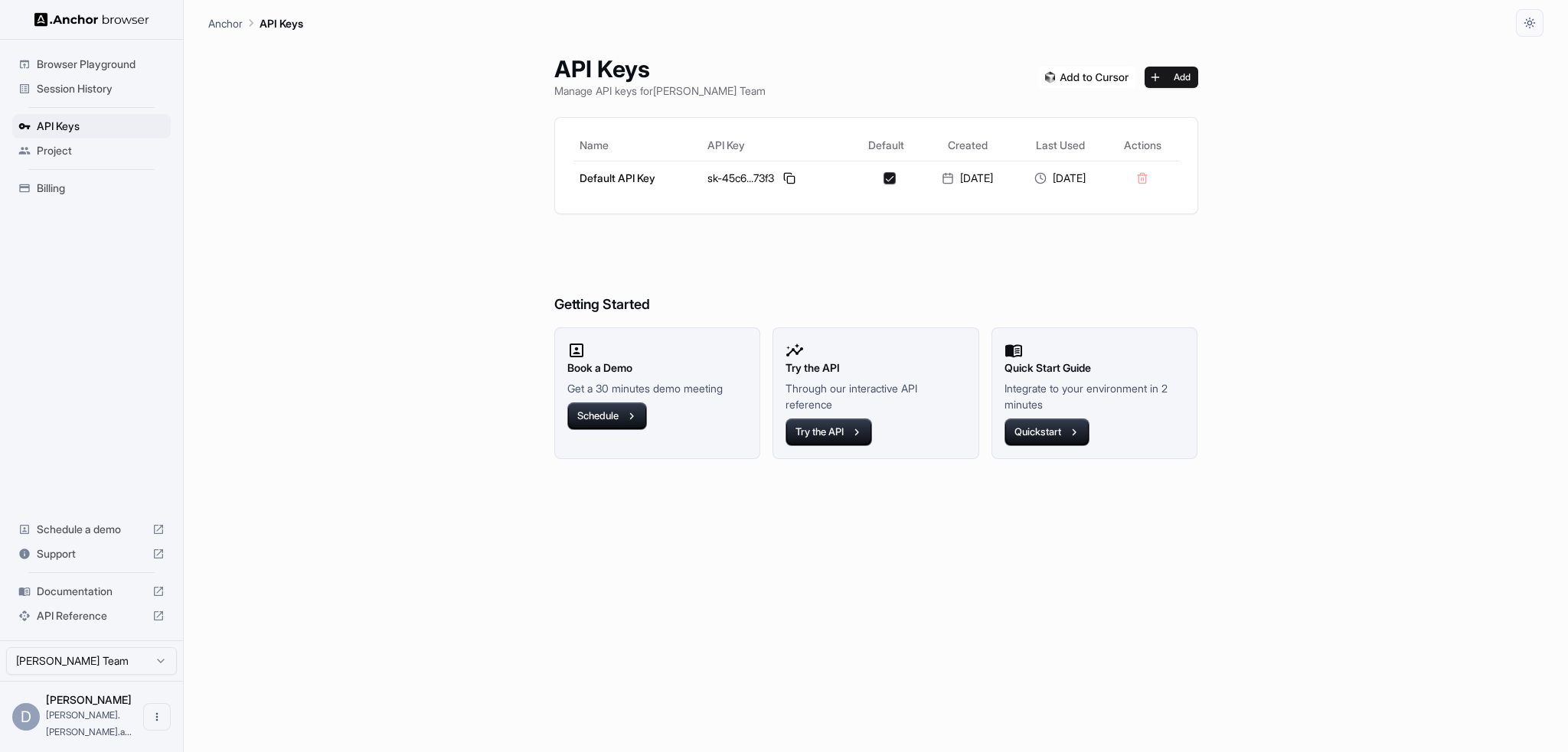
click at [780, 174] on button at bounding box center [789, 178] width 19 height 19
click at [55, 146] on span "Project" at bounding box center [101, 150] width 128 height 15
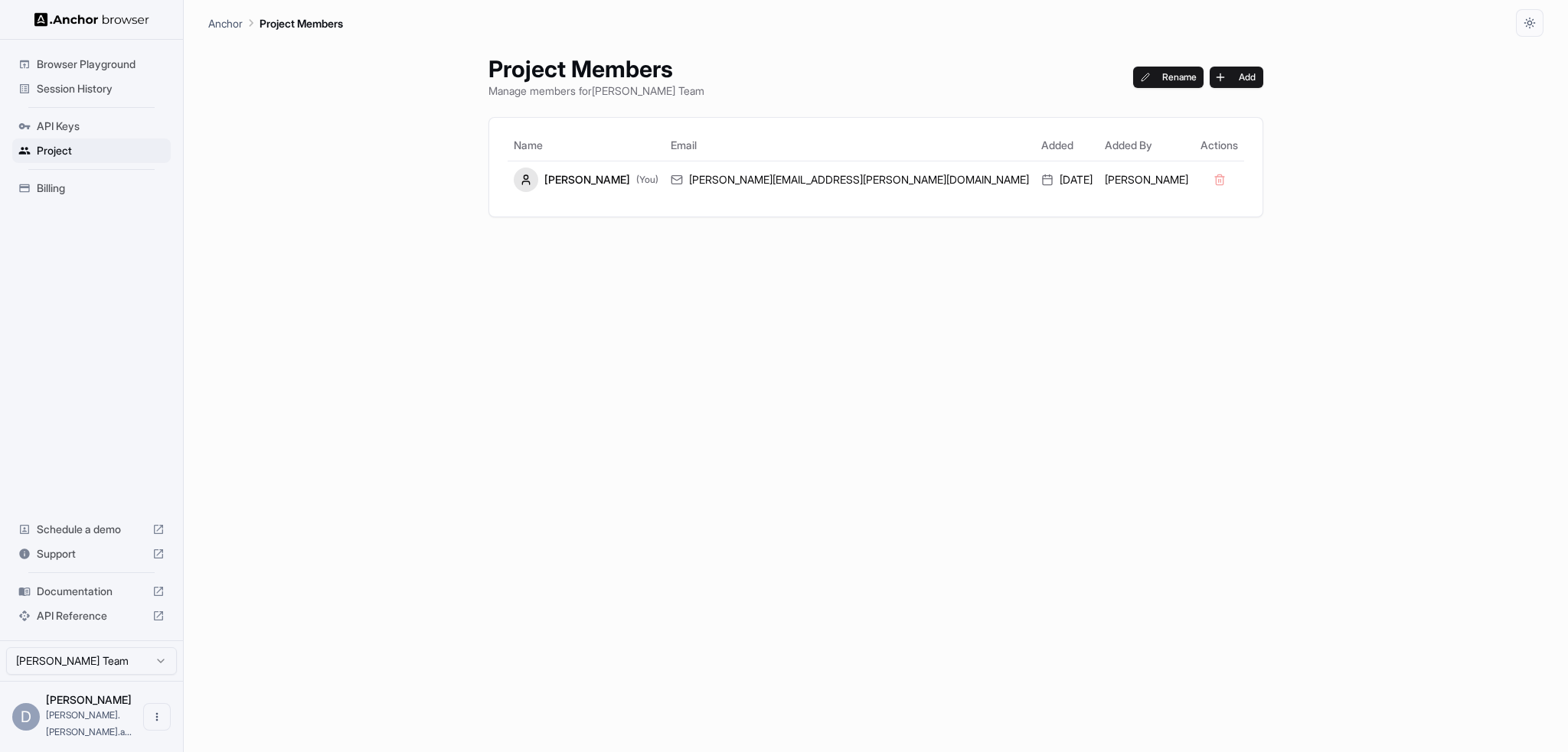
click at [59, 186] on span "Billing" at bounding box center [101, 188] width 128 height 15
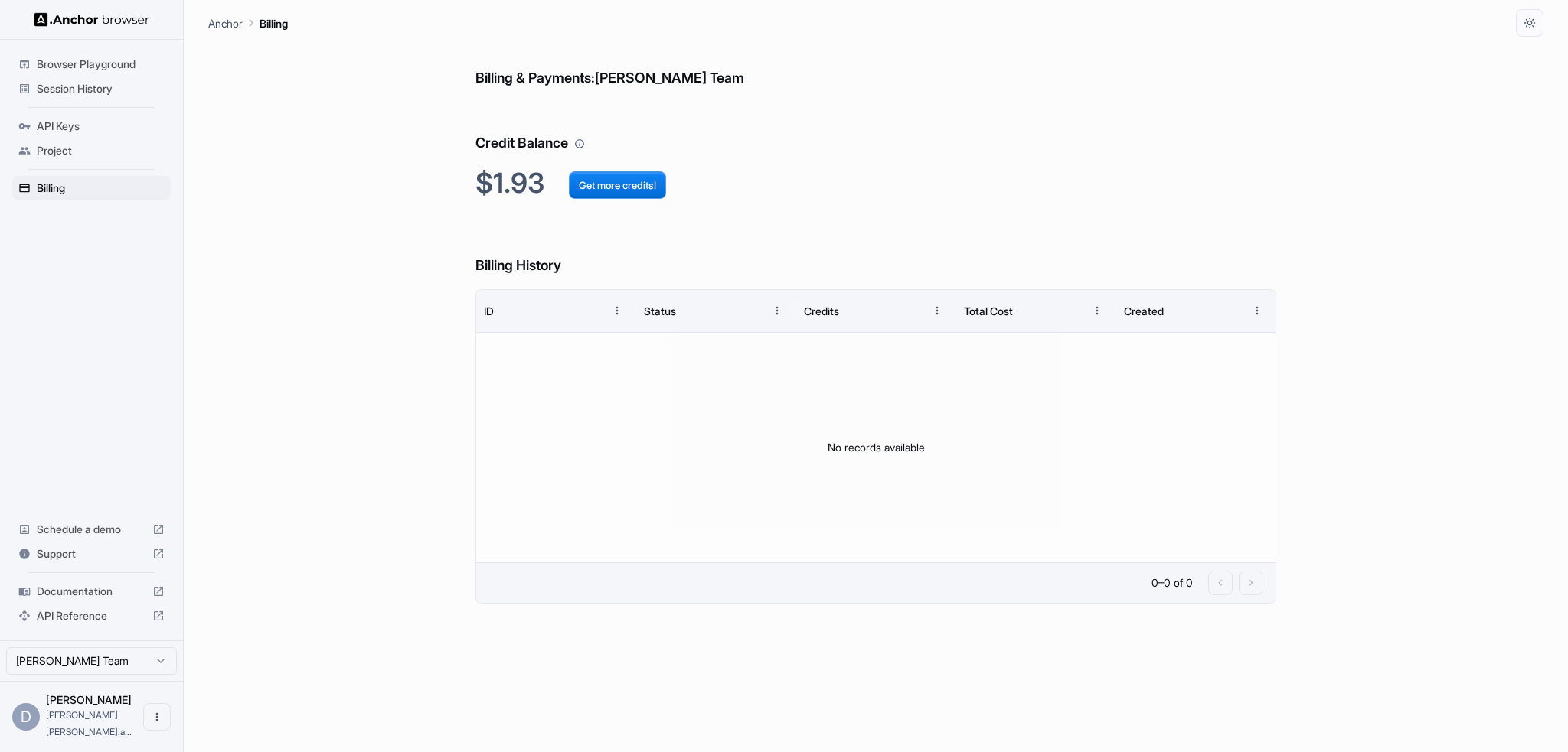
click at [61, 150] on span "Project" at bounding box center [101, 150] width 128 height 15
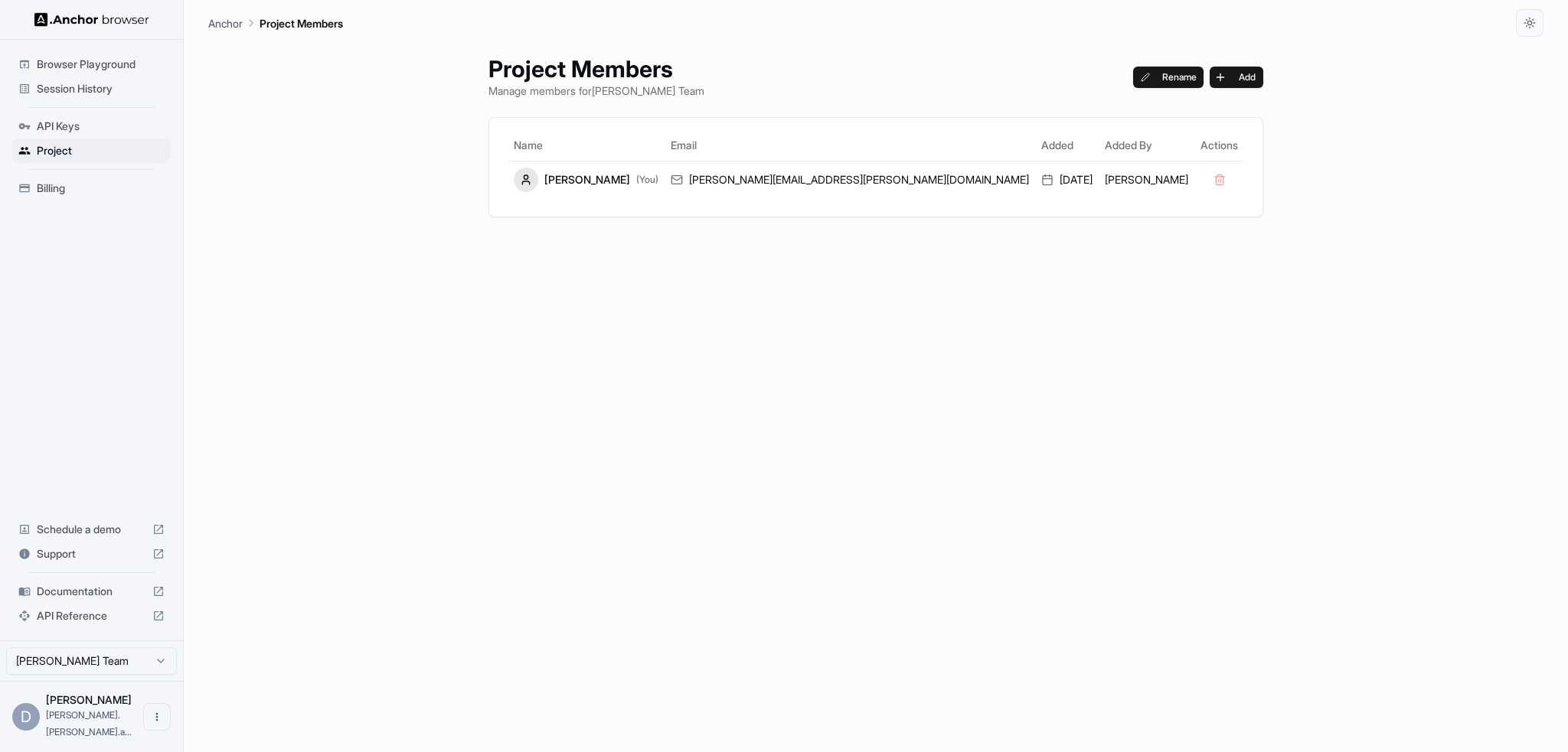
click at [63, 125] on span "API Keys" at bounding box center [101, 126] width 128 height 15
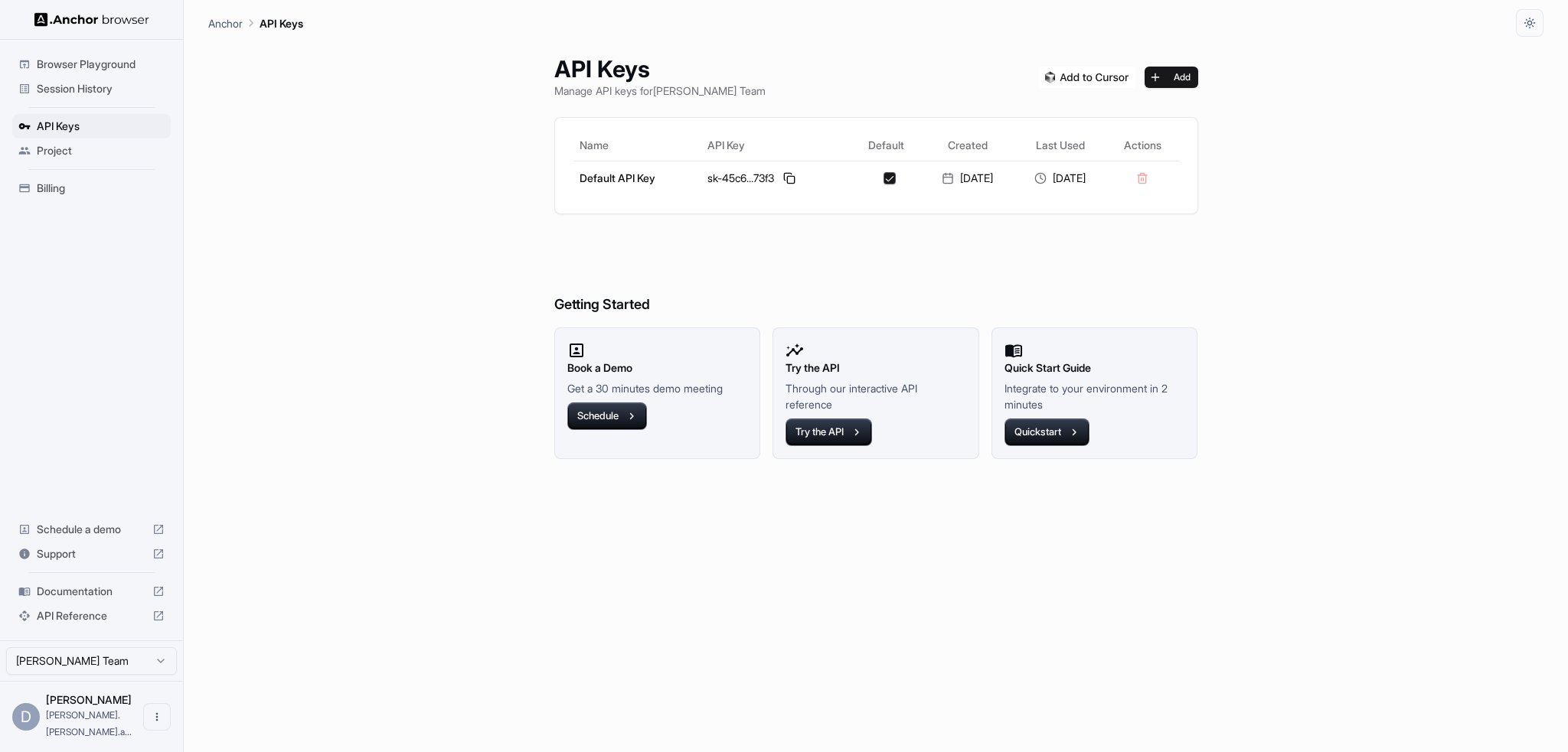
click at [73, 83] on span "Session History" at bounding box center [101, 89] width 128 height 15
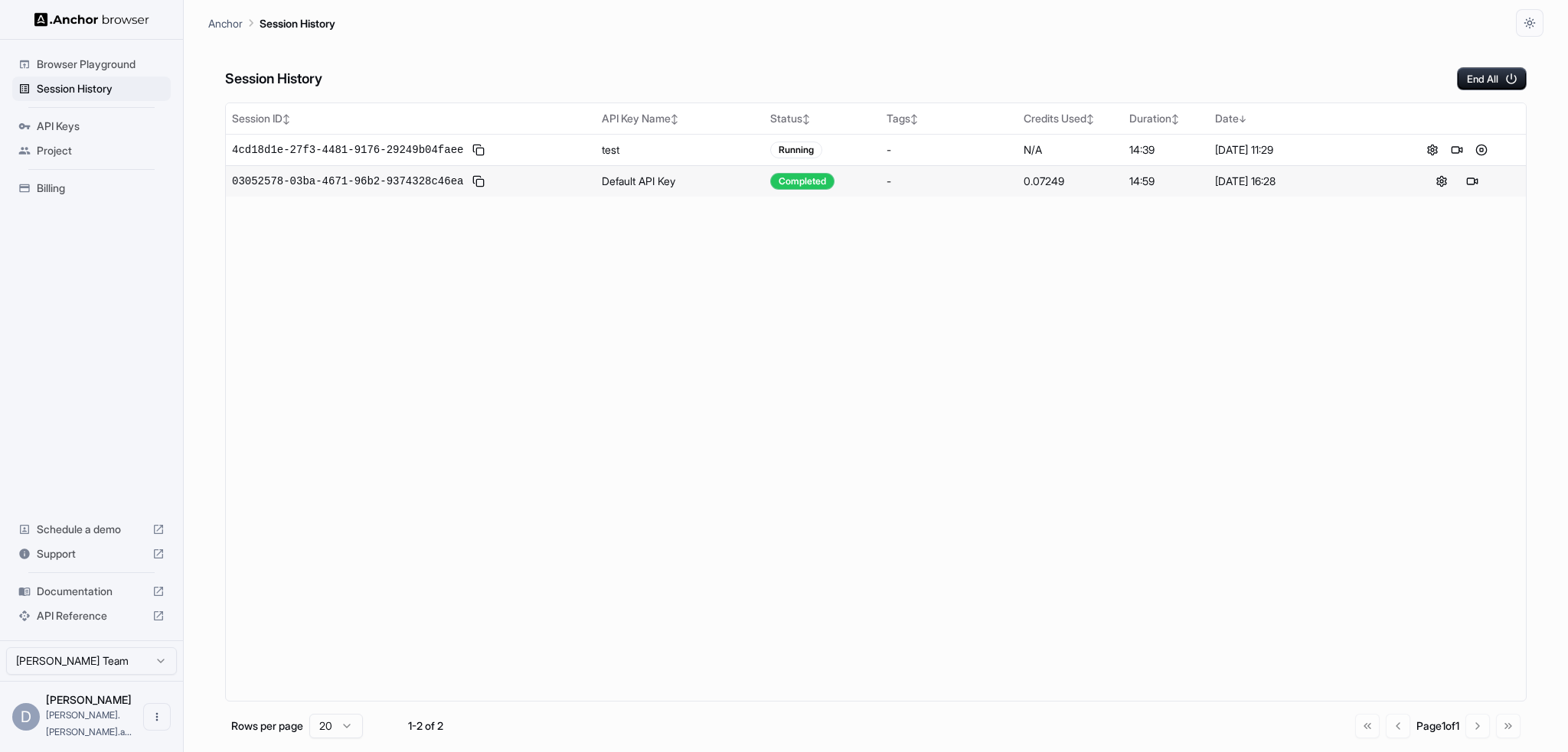
click at [1479, 152] on button at bounding box center [1481, 150] width 19 height 19
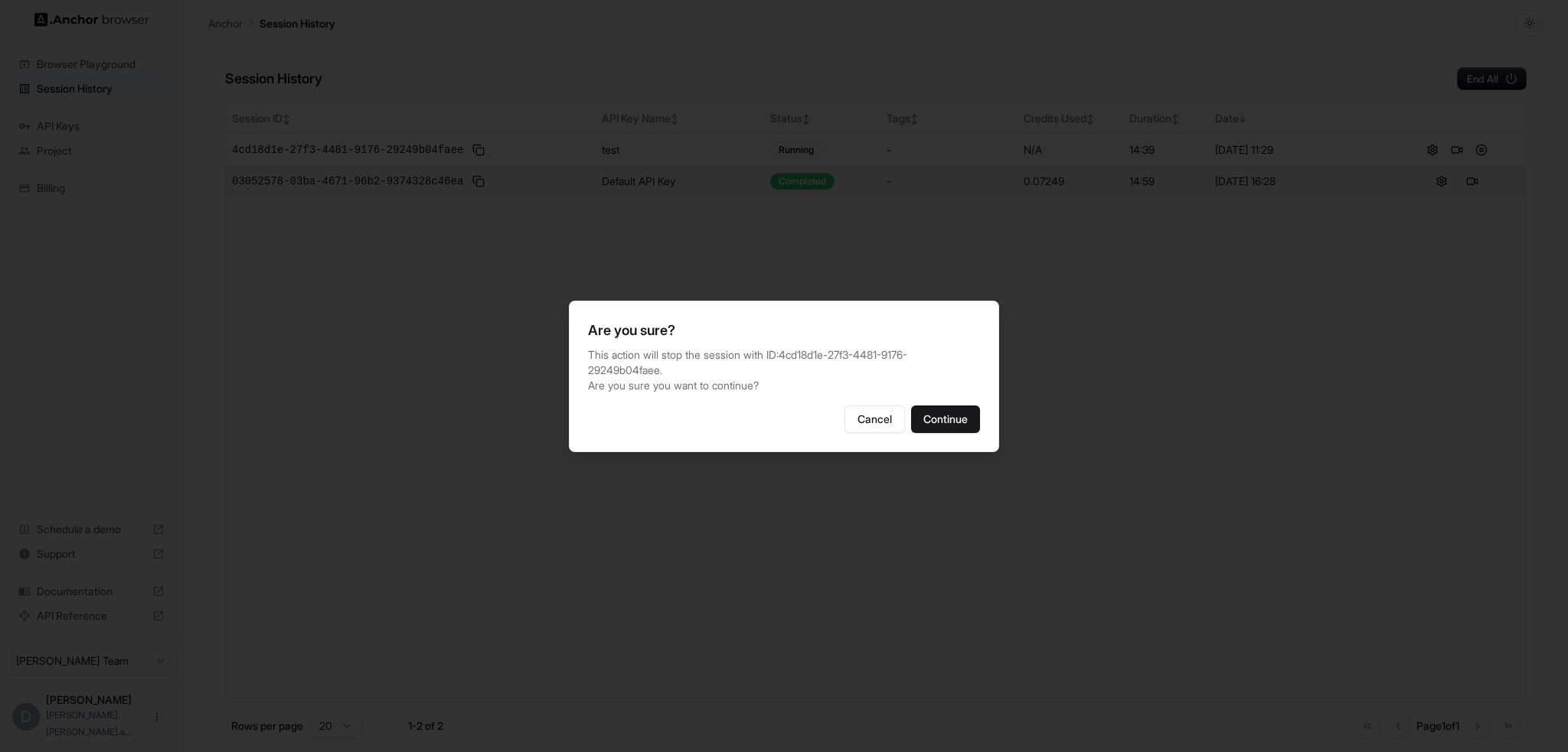
click at [942, 419] on button "Continue" at bounding box center [945, 420] width 69 height 27
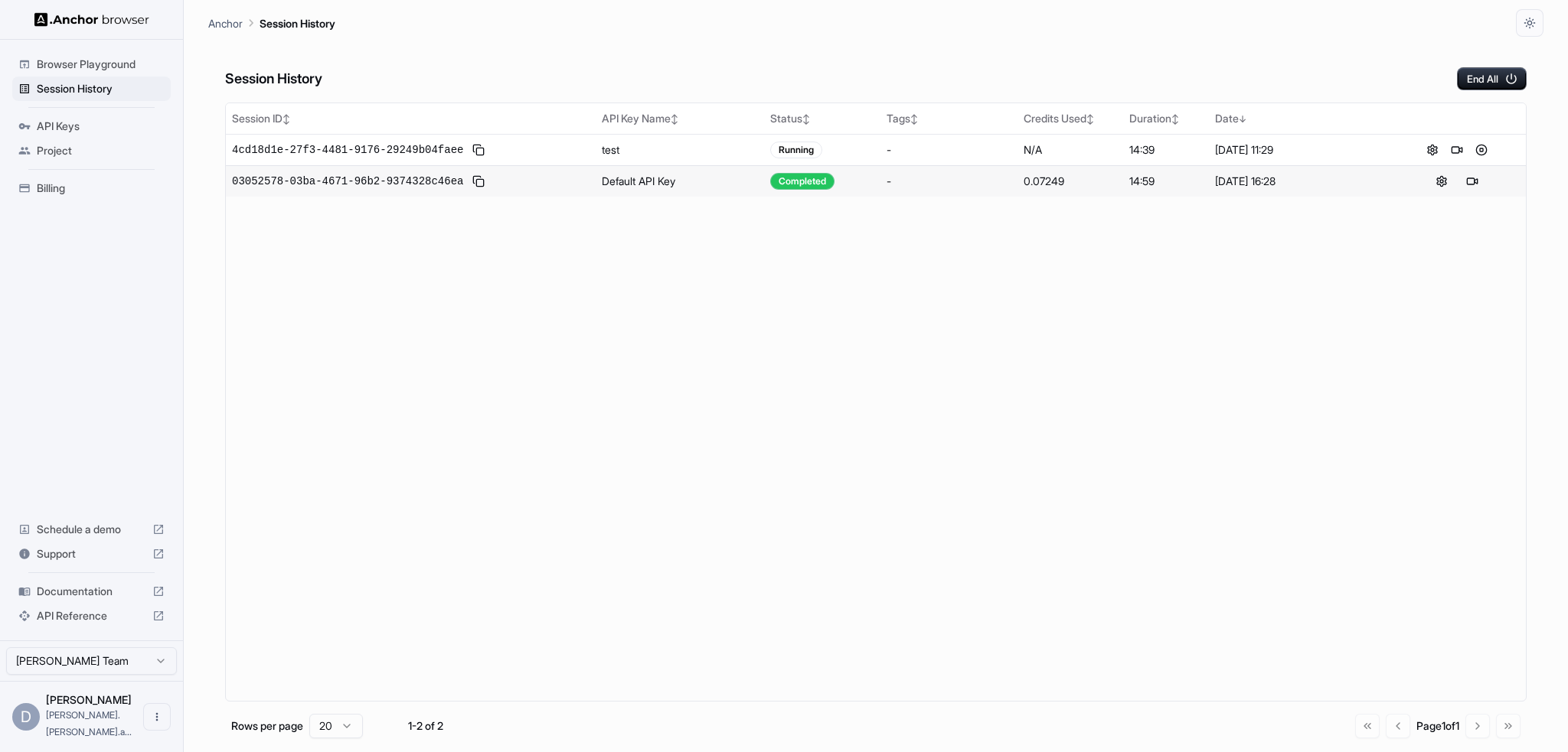
click at [832, 348] on div "Session ID ↕ API Key Name ↕ Status ↕ Tags ↕ Credits Used ↕ Duration ↕ Date ↓ 4c…" at bounding box center [876, 402] width 1301 height 600
click at [71, 60] on span "Browser Playground" at bounding box center [101, 64] width 128 height 15
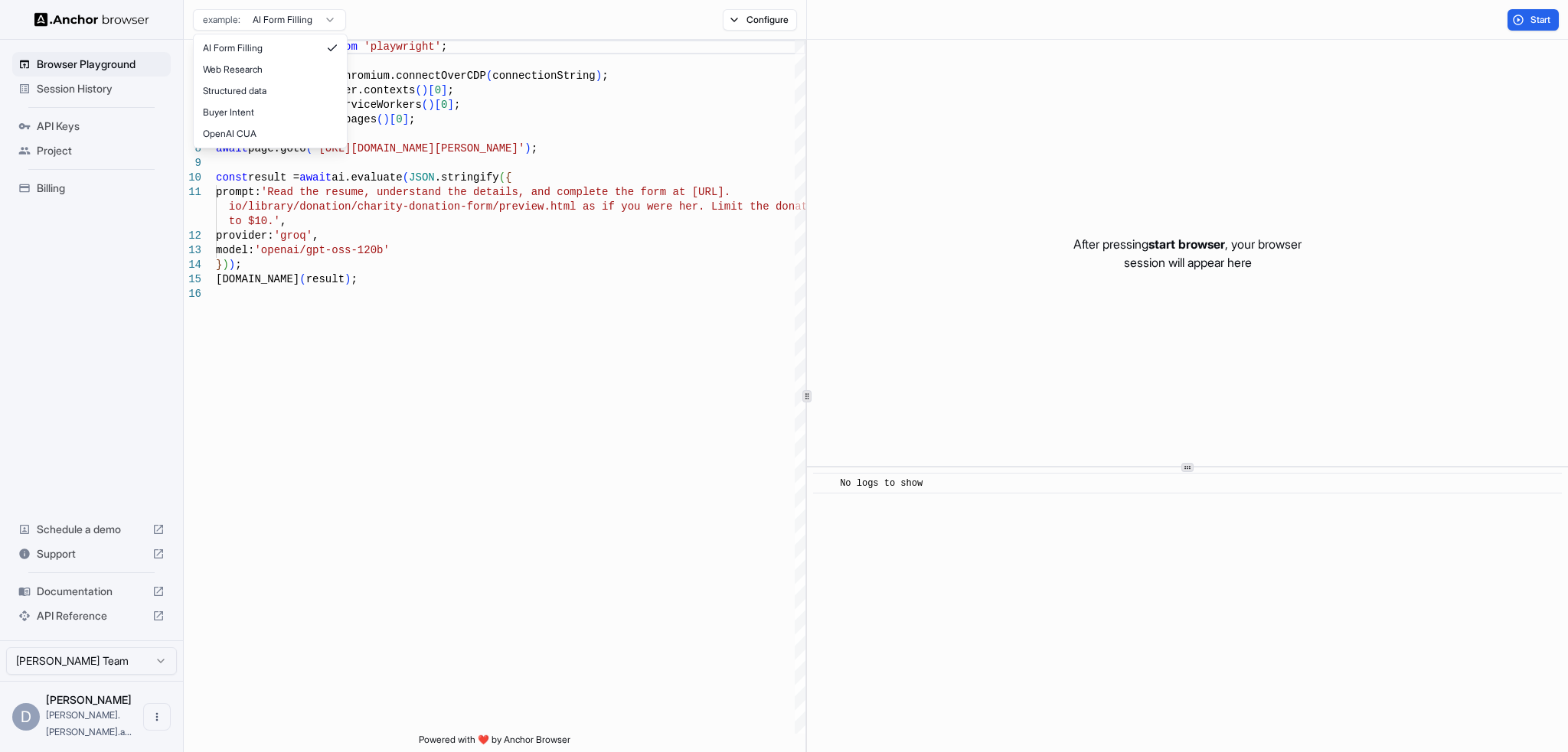
click at [331, 18] on html "Browser Playground Session History API Keys Project Billing Schedule a demo Sup…" at bounding box center [784, 376] width 1568 height 752
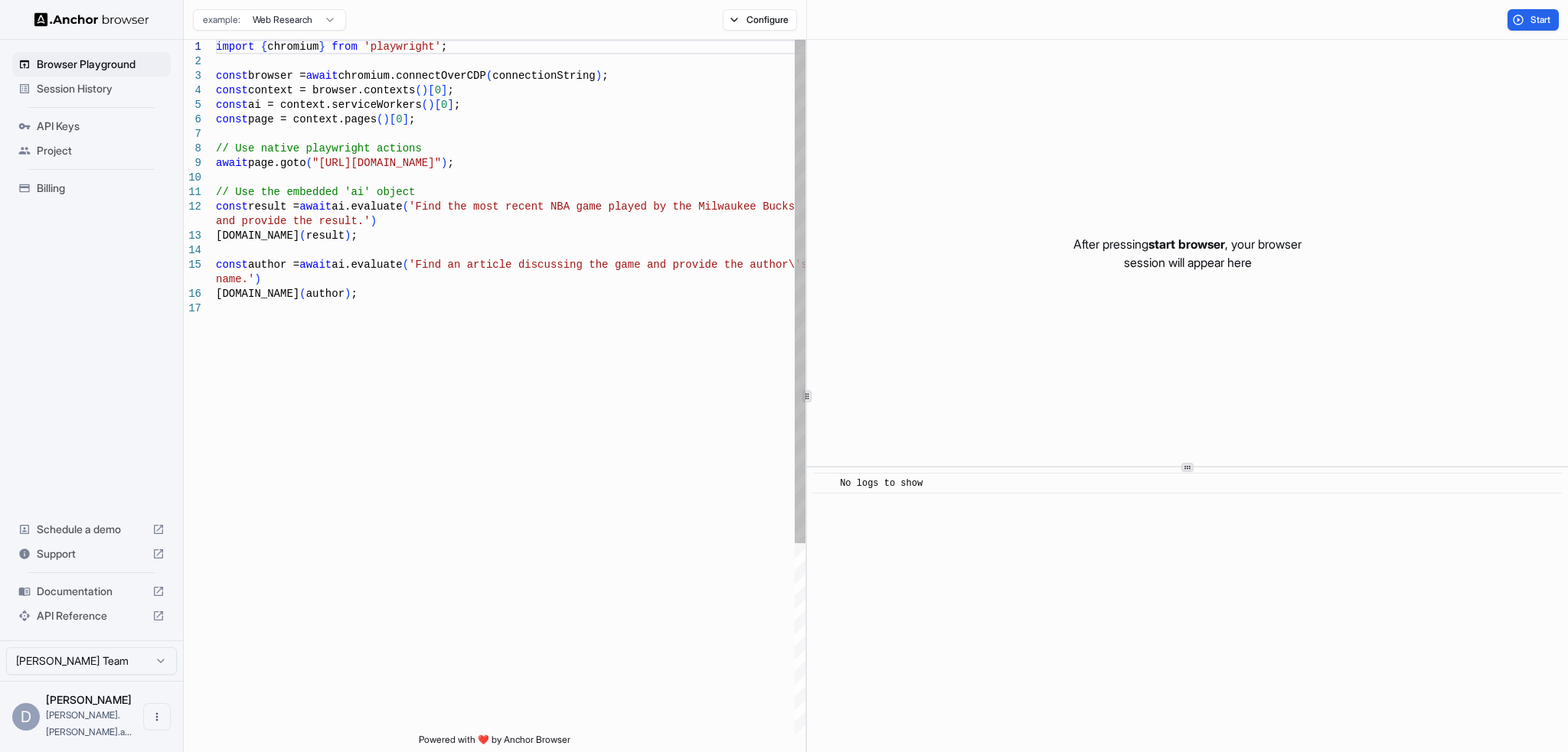
type textarea "**********"
click at [323, 274] on div "import { chromium } from 'playwright' ; const browser = await chromium.connectO…" at bounding box center [510, 517] width 589 height 956
click at [367, 257] on div "import { chromium } from 'playwright' ; const browser = await chromium.connectO…" at bounding box center [510, 517] width 589 height 956
click at [101, 600] on span "Documentation" at bounding box center [92, 591] width 110 height 15
